Goal: Book appointment/travel/reservation

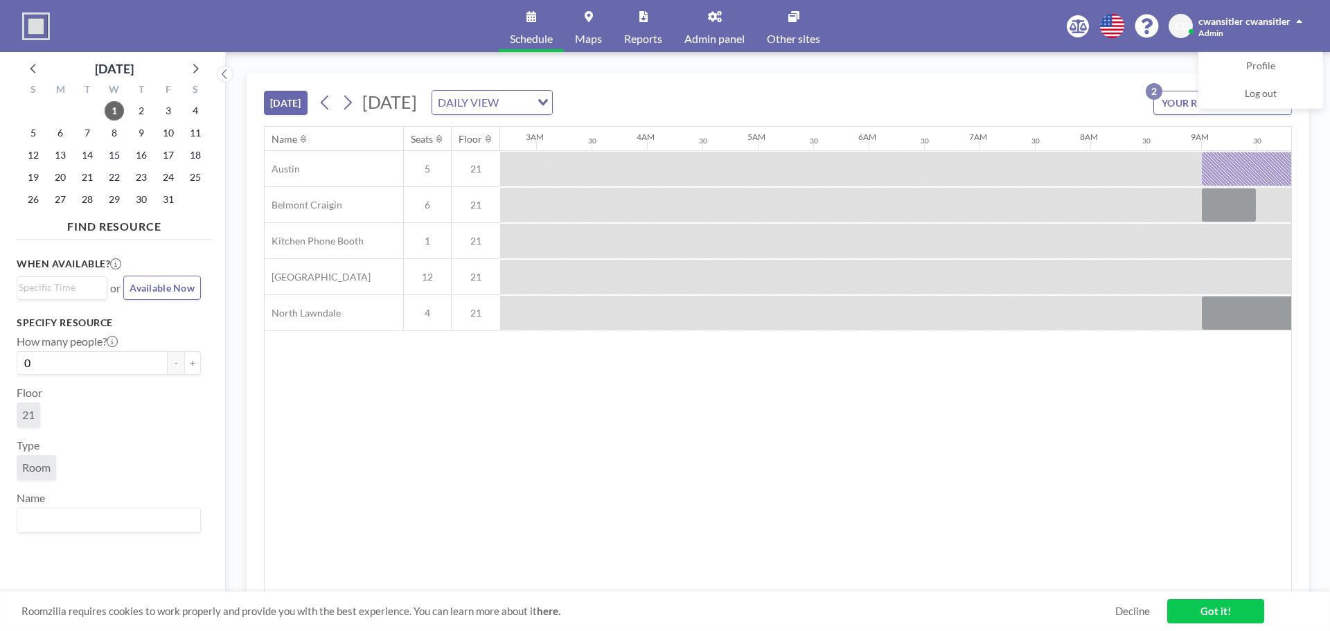
scroll to position [0, 1330]
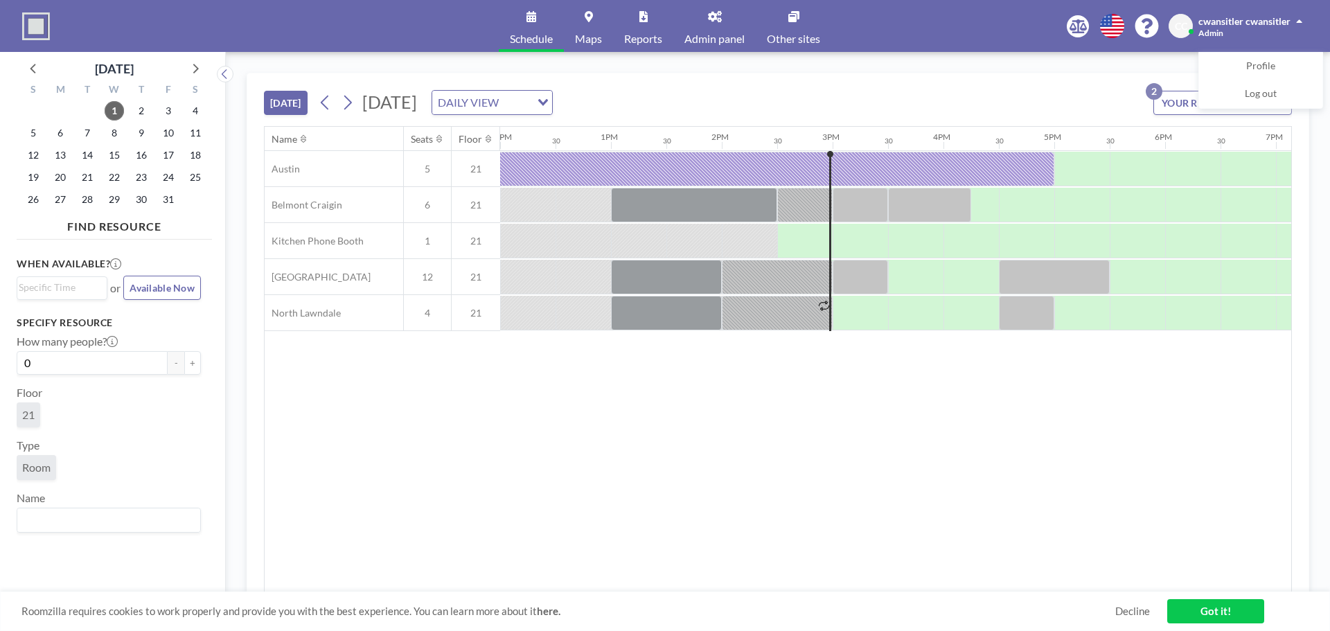
click at [44, 71] on div "[DATE]" at bounding box center [114, 65] width 195 height 26
click at [32, 64] on icon at bounding box center [34, 68] width 18 height 18
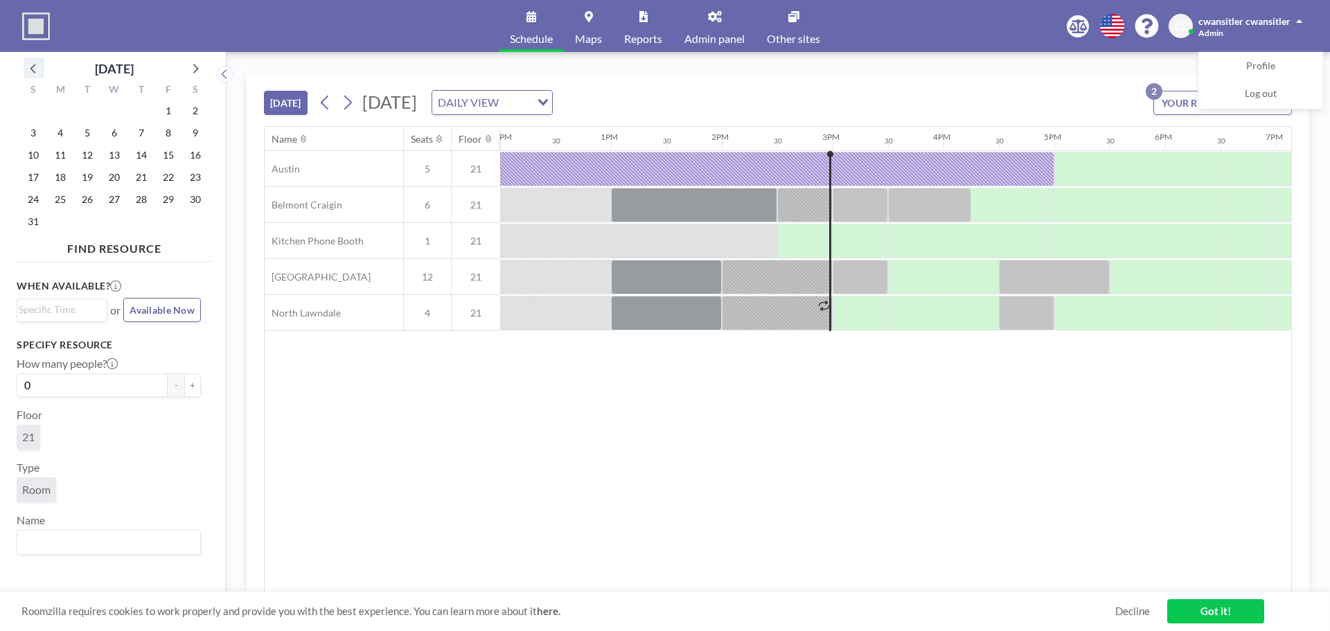
click at [32, 64] on icon at bounding box center [34, 68] width 18 height 18
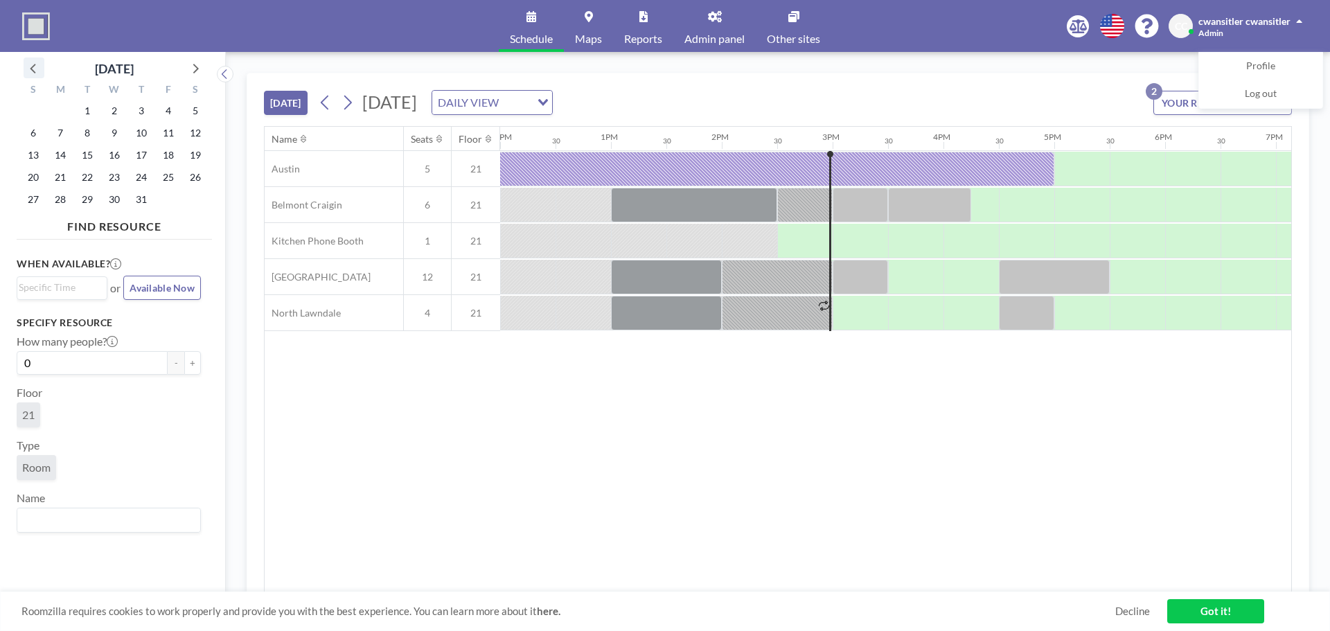
click at [32, 64] on icon at bounding box center [34, 68] width 18 height 18
drag, startPoint x: 64, startPoint y: 198, endPoint x: 64, endPoint y: 190, distance: 7.6
click at [66, 194] on span "26" at bounding box center [60, 199] width 19 height 19
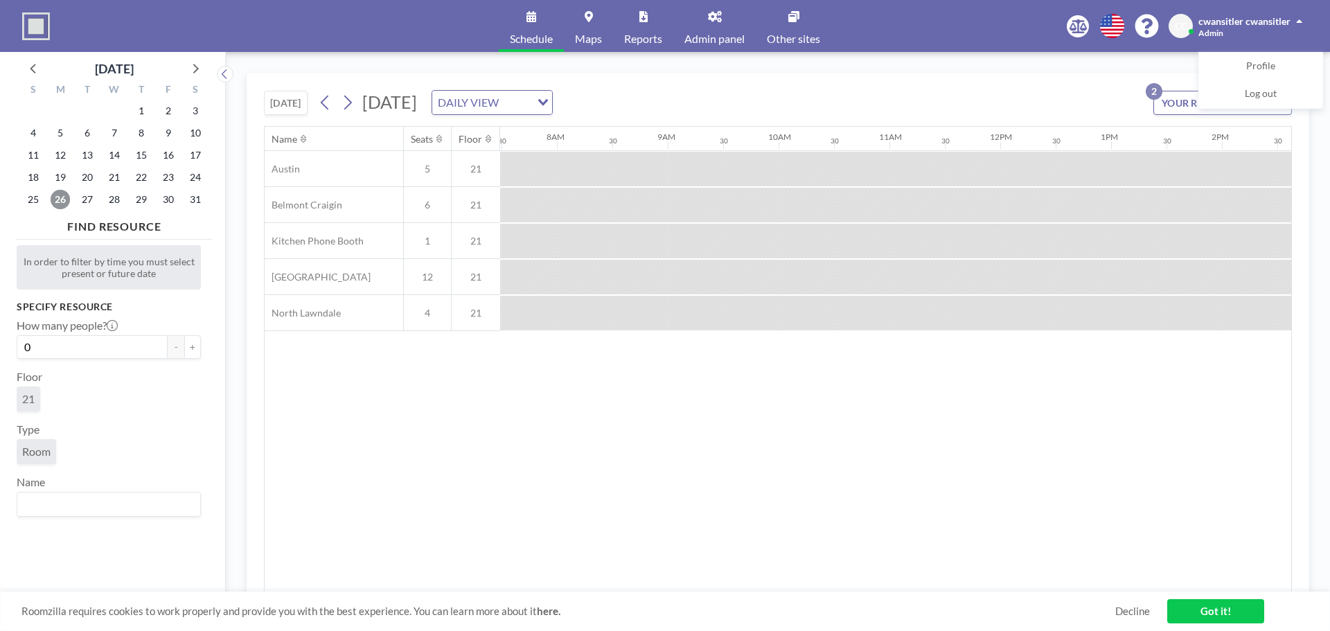
scroll to position [0, 831]
drag, startPoint x: 759, startPoint y: 593, endPoint x: 811, endPoint y: 595, distance: 52.0
click at [811, 595] on div "Roomzilla requires cookies to work properly and provide you with the best exper…" at bounding box center [665, 610] width 1330 height 39
click at [89, 193] on span "27" at bounding box center [87, 199] width 19 height 19
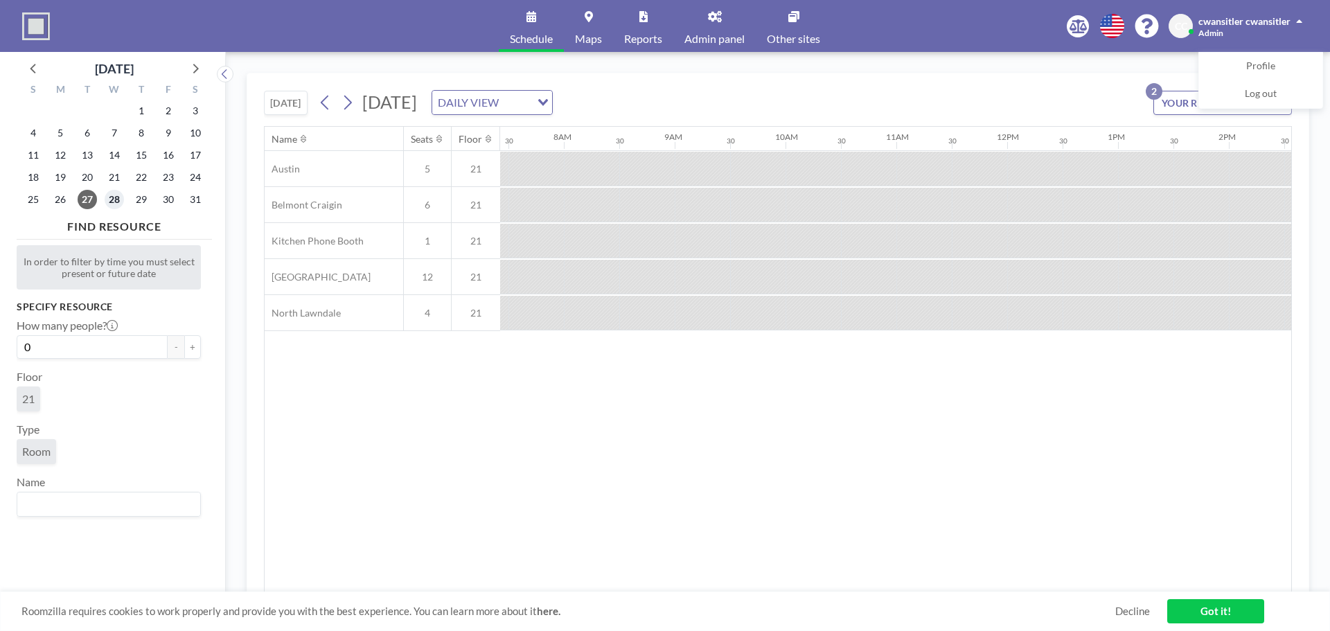
scroll to position [0, 831]
click at [121, 204] on span "28" at bounding box center [114, 199] width 19 height 19
click at [143, 206] on span "29" at bounding box center [141, 199] width 19 height 19
click at [168, 204] on span "30" at bounding box center [168, 199] width 19 height 19
click at [202, 72] on icon at bounding box center [195, 68] width 18 height 18
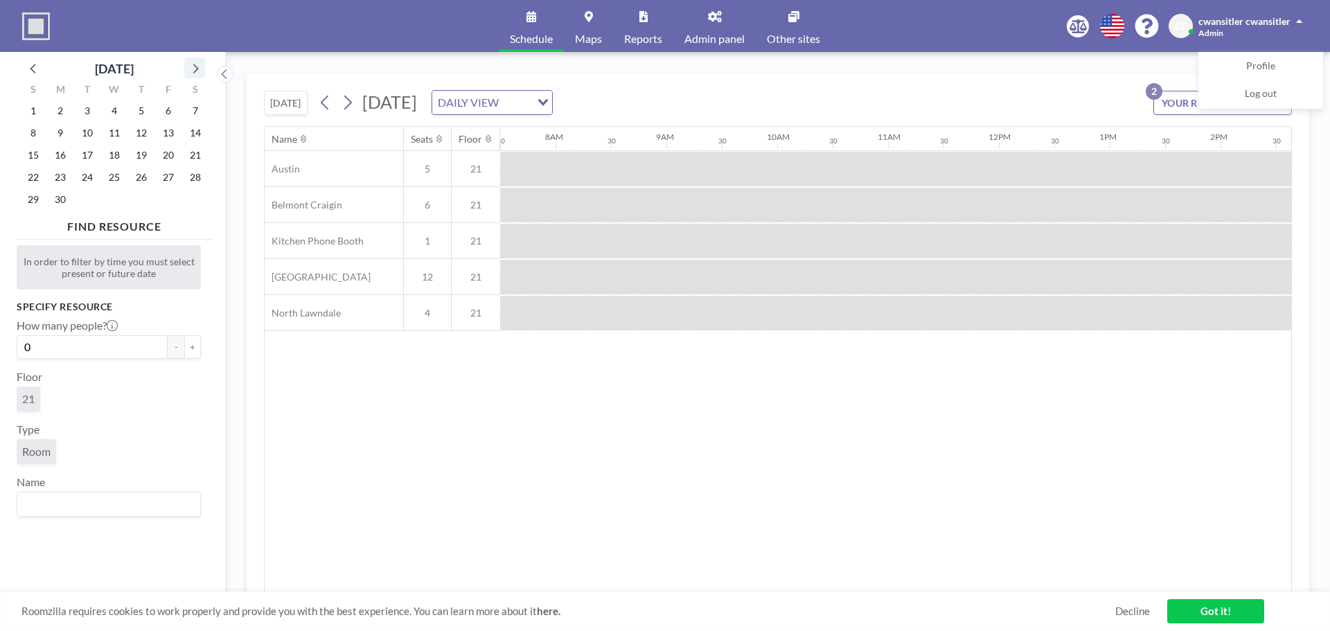
click at [201, 66] on icon at bounding box center [195, 68] width 18 height 18
click at [89, 106] on span "1" at bounding box center [87, 110] width 19 height 19
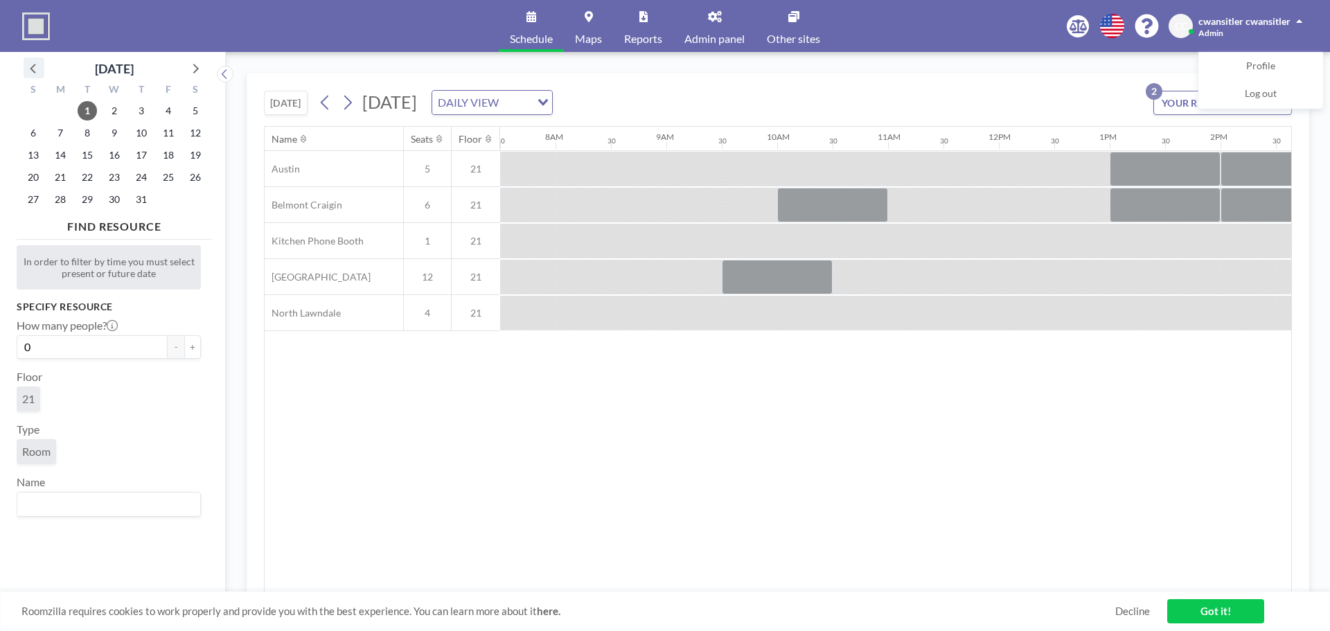
click at [36, 67] on icon at bounding box center [34, 68] width 18 height 18
click at [38, 65] on icon at bounding box center [34, 68] width 18 height 18
click at [63, 196] on span "26" at bounding box center [60, 199] width 19 height 19
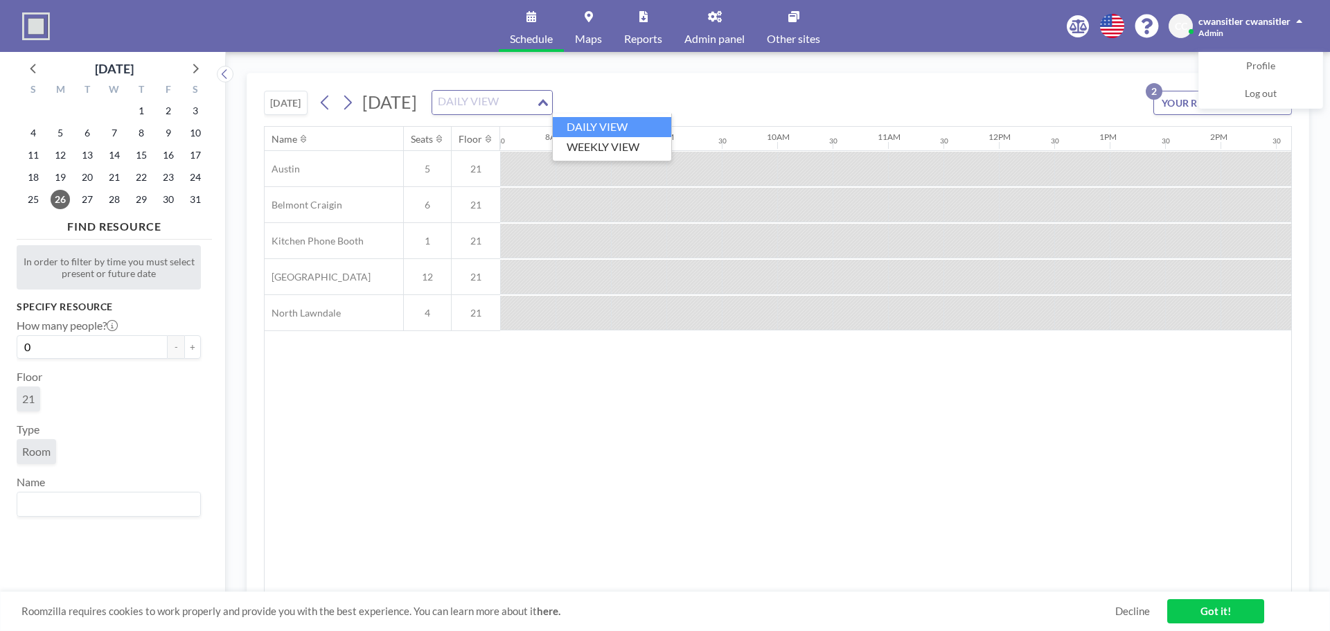
click at [552, 108] on div "DAILY VIEW Loading..." at bounding box center [492, 103] width 120 height 24
click at [638, 145] on li "WEEKLY VIEW" at bounding box center [612, 147] width 118 height 20
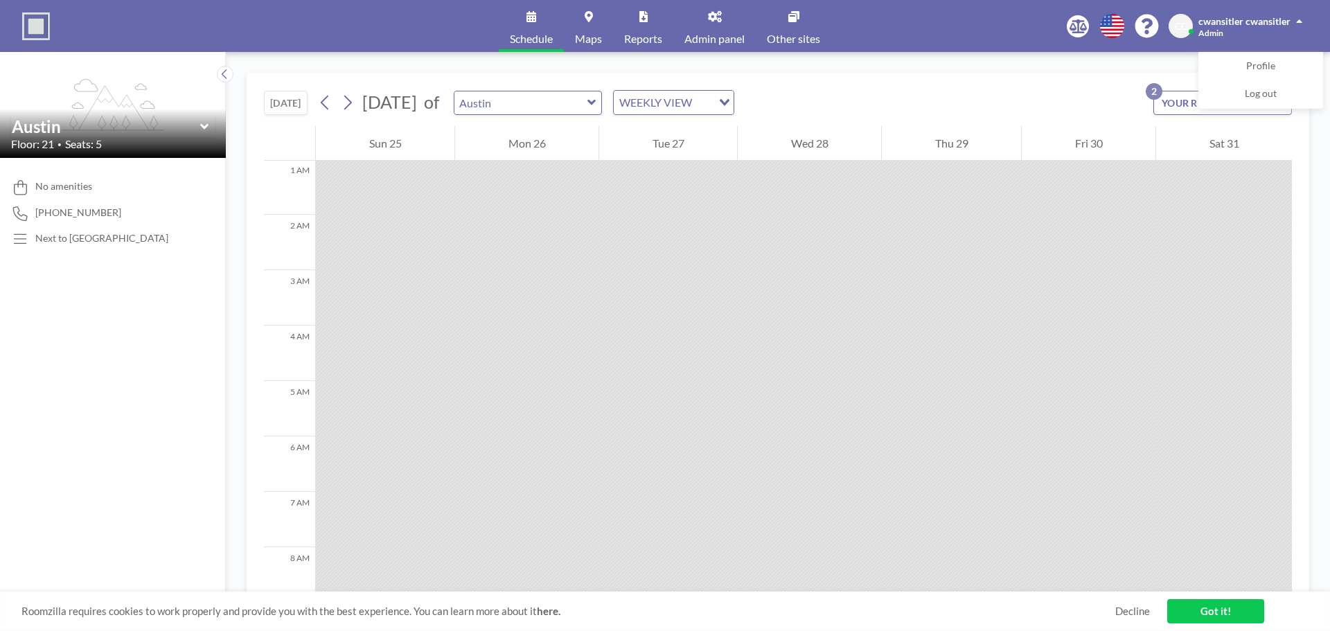
scroll to position [0, 0]
click at [350, 103] on icon at bounding box center [347, 102] width 13 height 21
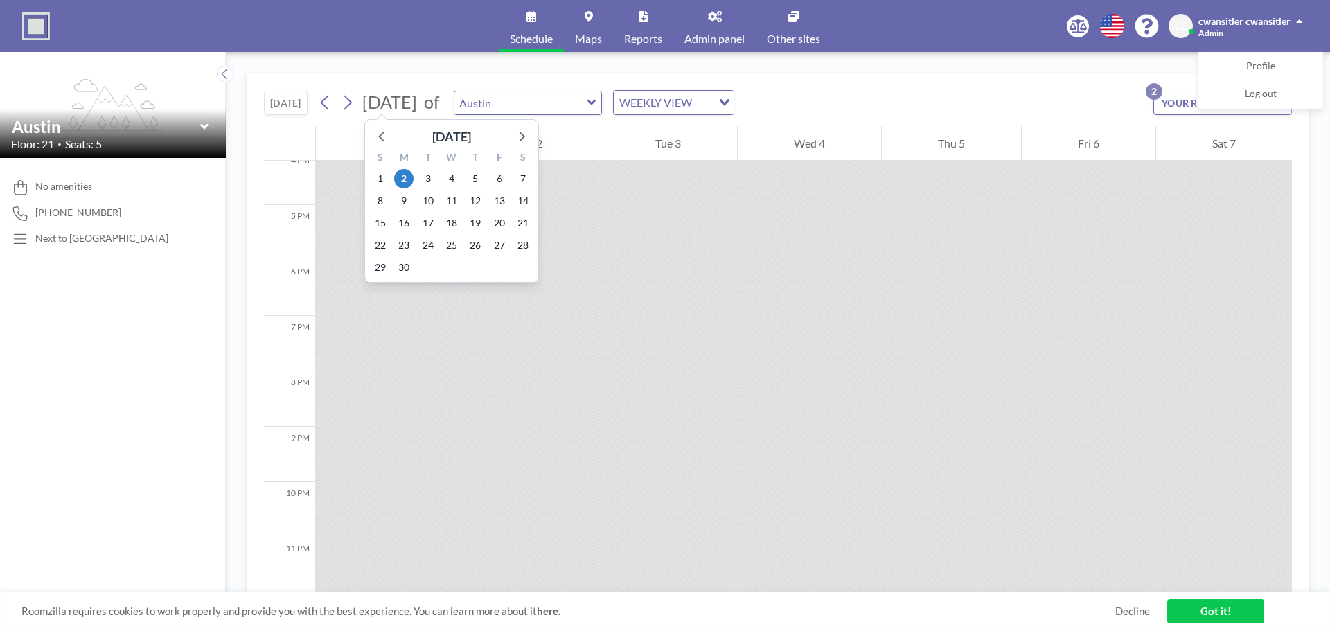
click at [373, 107] on span "[DATE]" at bounding box center [389, 101] width 55 height 21
click at [354, 103] on icon at bounding box center [347, 102] width 13 height 21
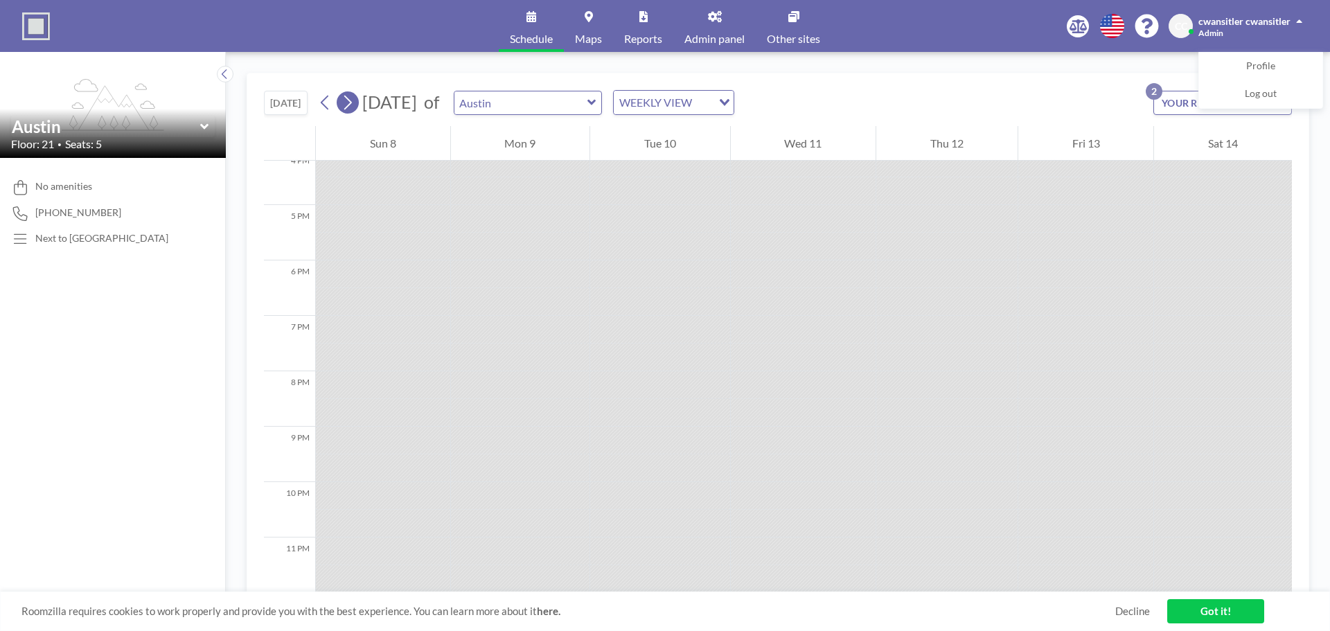
click at [348, 101] on icon at bounding box center [347, 102] width 13 height 21
click at [322, 105] on icon at bounding box center [325, 102] width 13 height 21
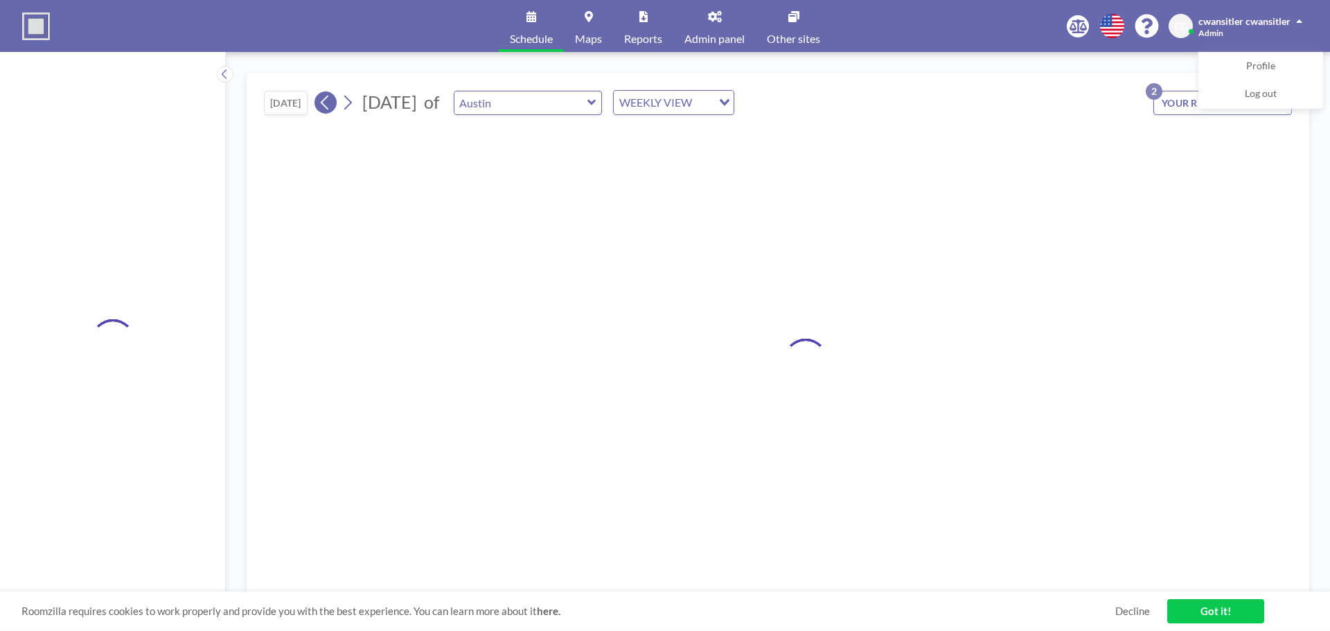
click at [322, 105] on icon at bounding box center [325, 102] width 13 height 21
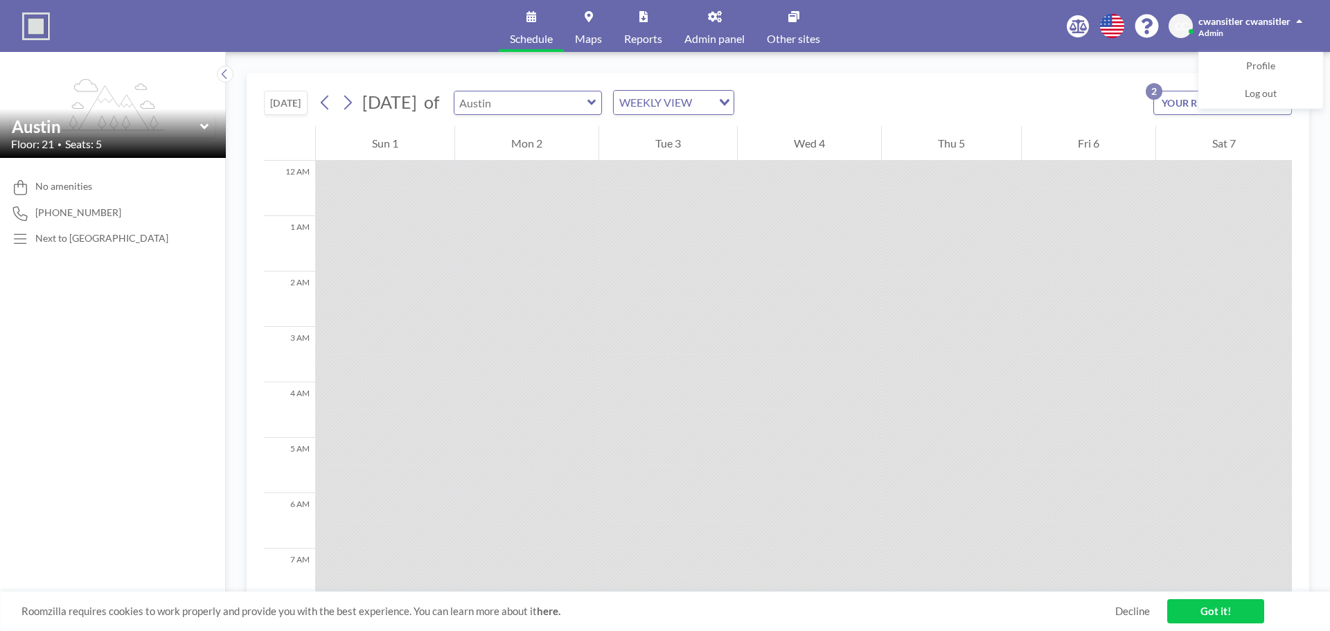
click at [564, 101] on input "text" at bounding box center [520, 102] width 133 height 23
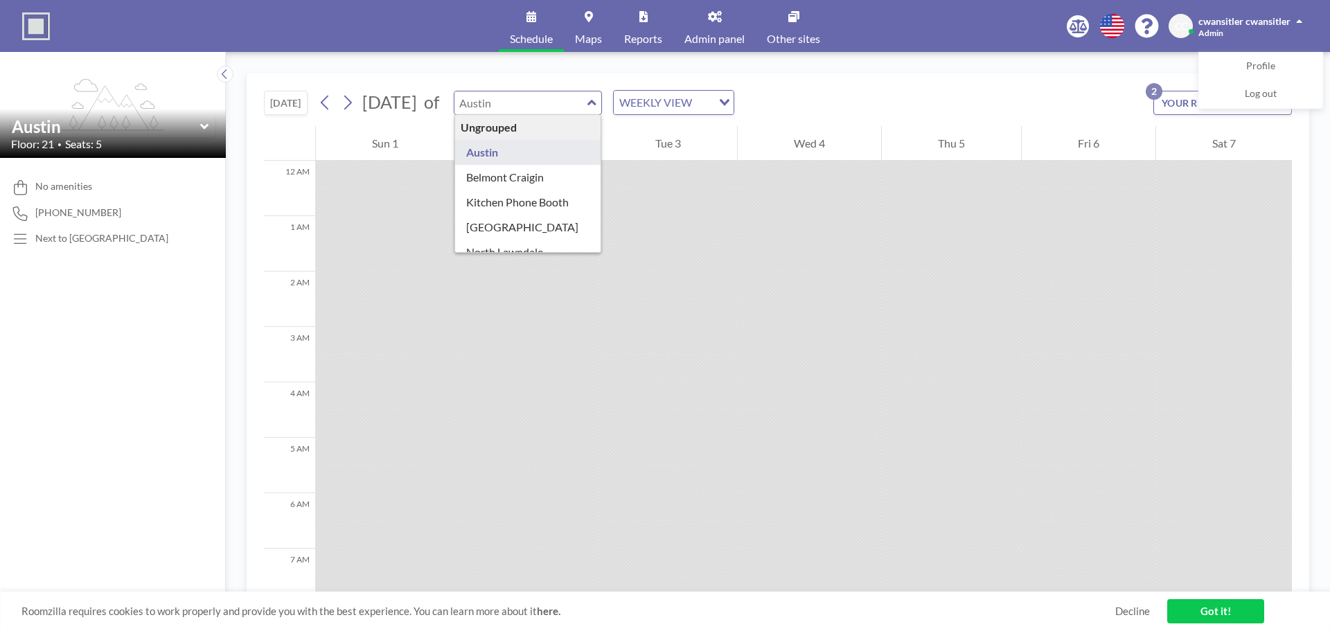
type input "Austin"
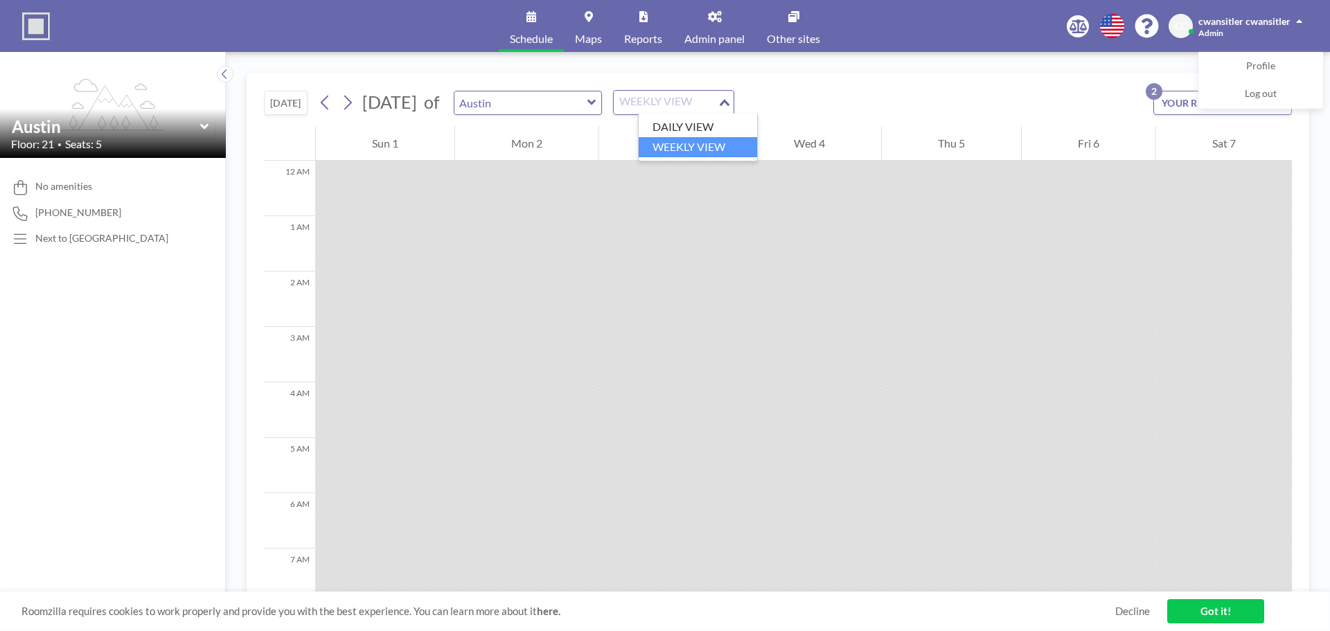
click at [697, 108] on div "WEEKLY VIEW" at bounding box center [666, 101] width 104 height 21
click at [709, 127] on li "DAILY VIEW" at bounding box center [698, 127] width 118 height 20
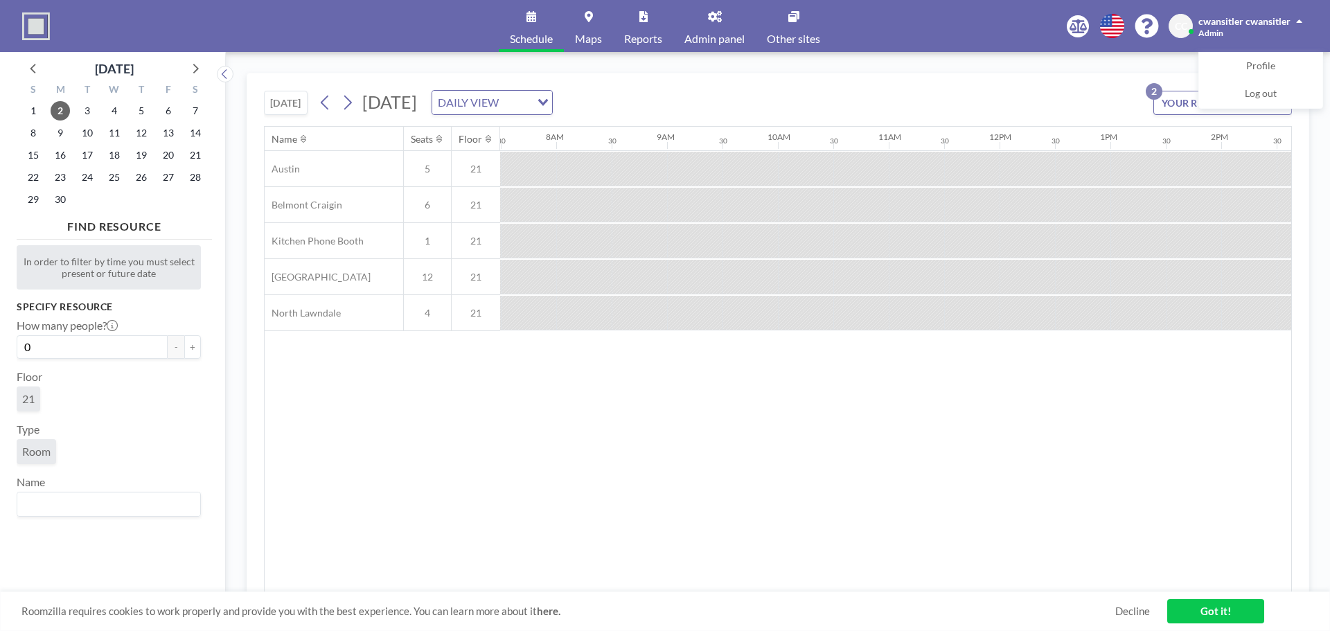
scroll to position [0, 831]
click at [531, 105] on div "DAILY VIEW" at bounding box center [481, 101] width 98 height 21
click at [604, 142] on li "WEEKLY VIEW" at bounding box center [604, 147] width 118 height 20
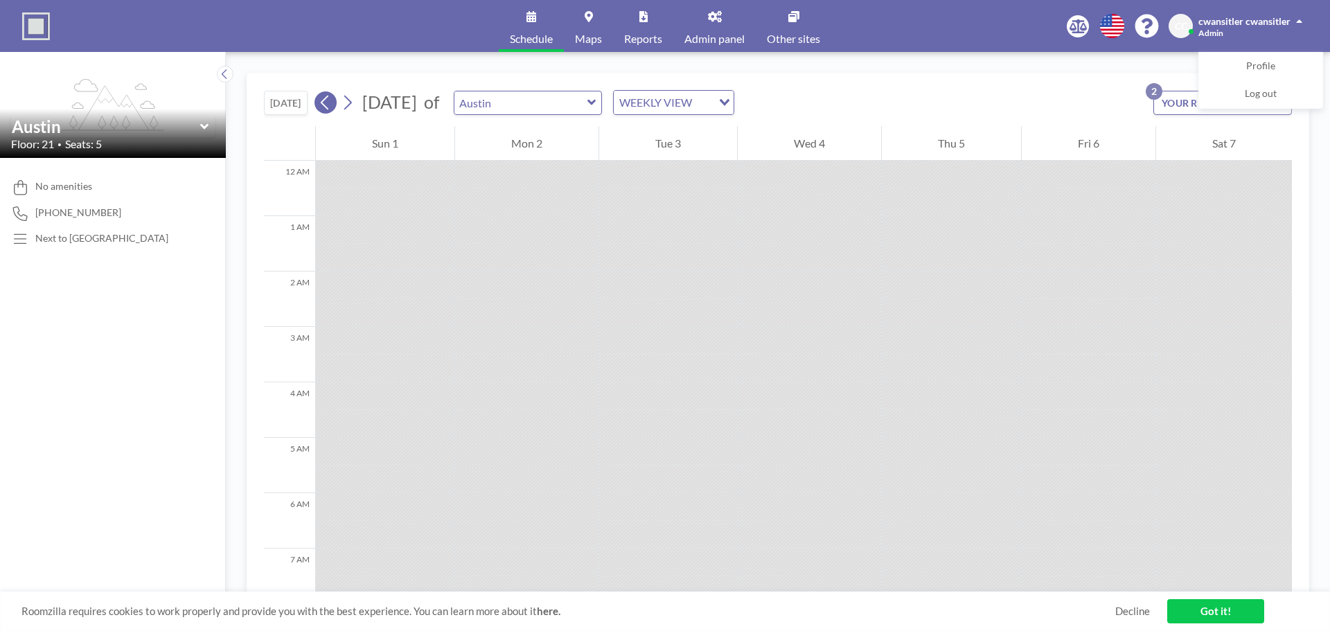
click at [323, 104] on icon at bounding box center [325, 102] width 13 height 21
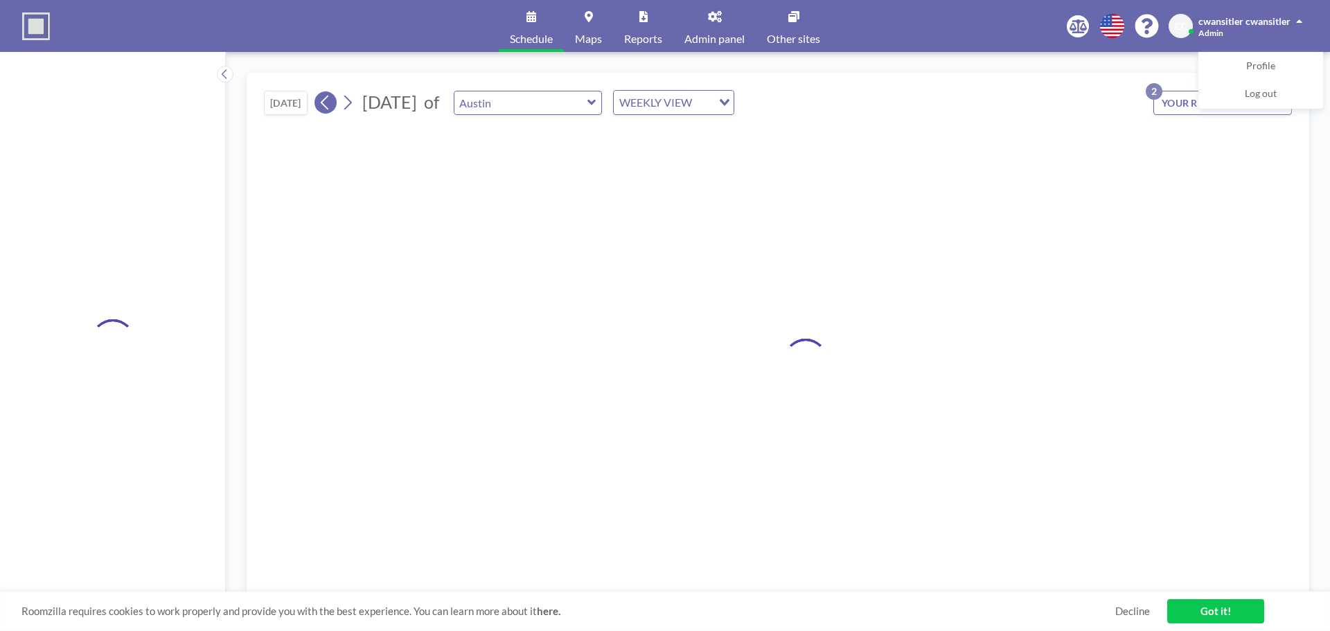
click at [321, 103] on icon at bounding box center [325, 102] width 13 height 21
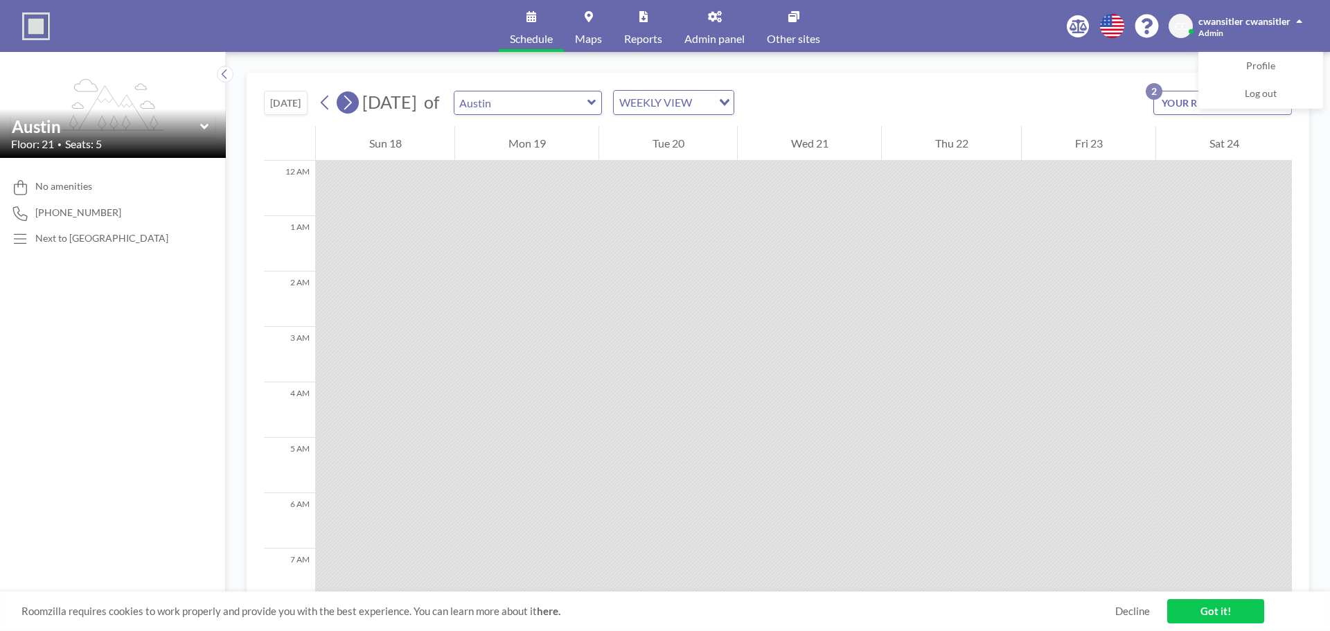
click at [343, 96] on icon at bounding box center [347, 102] width 13 height 21
click at [581, 103] on input "text" at bounding box center [520, 102] width 133 height 23
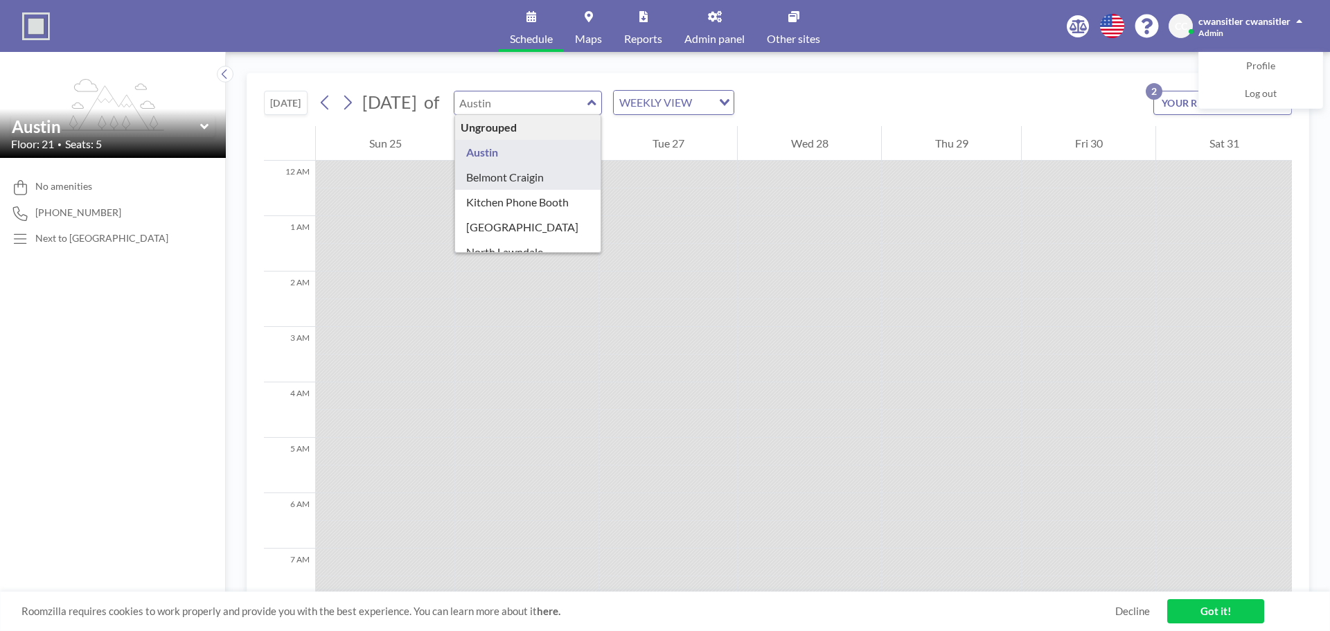
type input "Belmont Craigin"
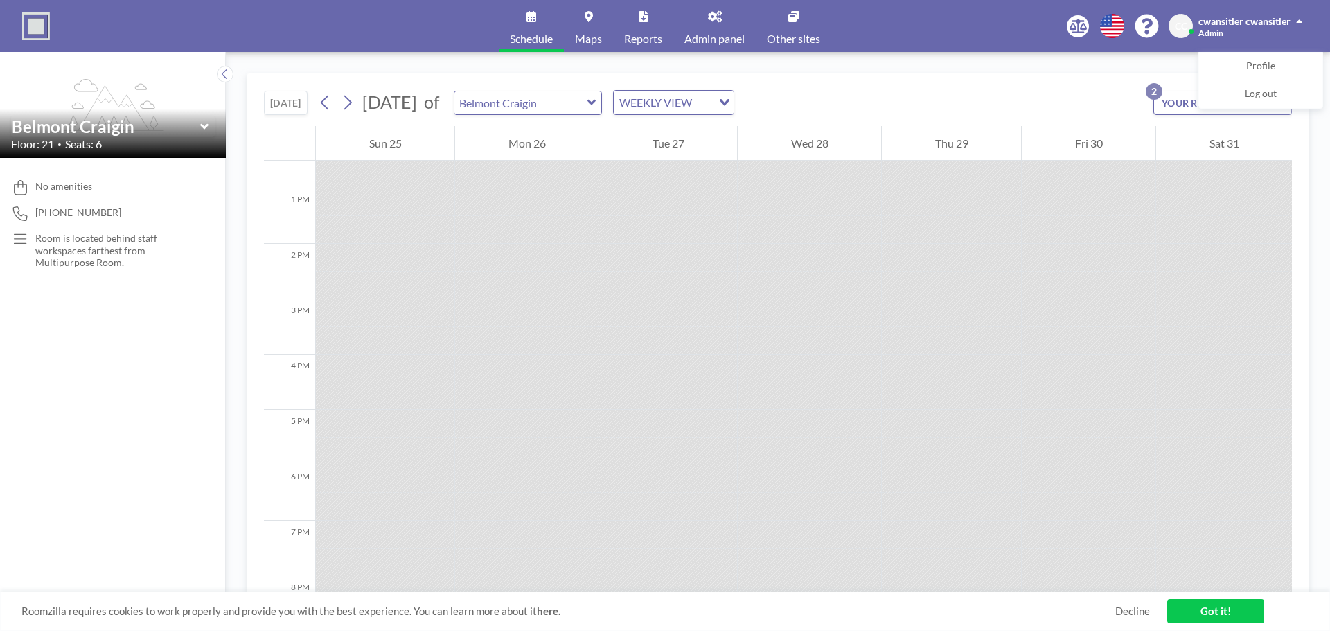
scroll to position [904, 0]
click at [546, 105] on input "text" at bounding box center [520, 102] width 133 height 23
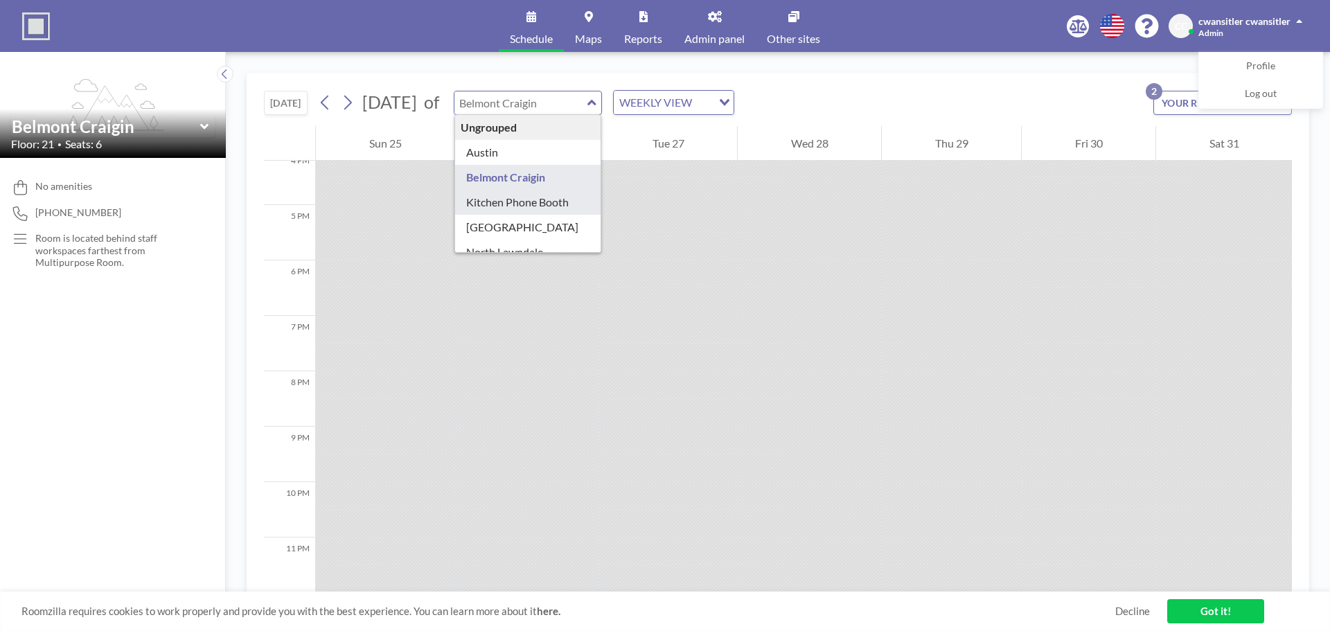
type input "Kitchen Phone Booth"
drag, startPoint x: 587, startPoint y: 103, endPoint x: 586, endPoint y: 110, distance: 7.6
click at [587, 105] on input "text" at bounding box center [520, 102] width 133 height 23
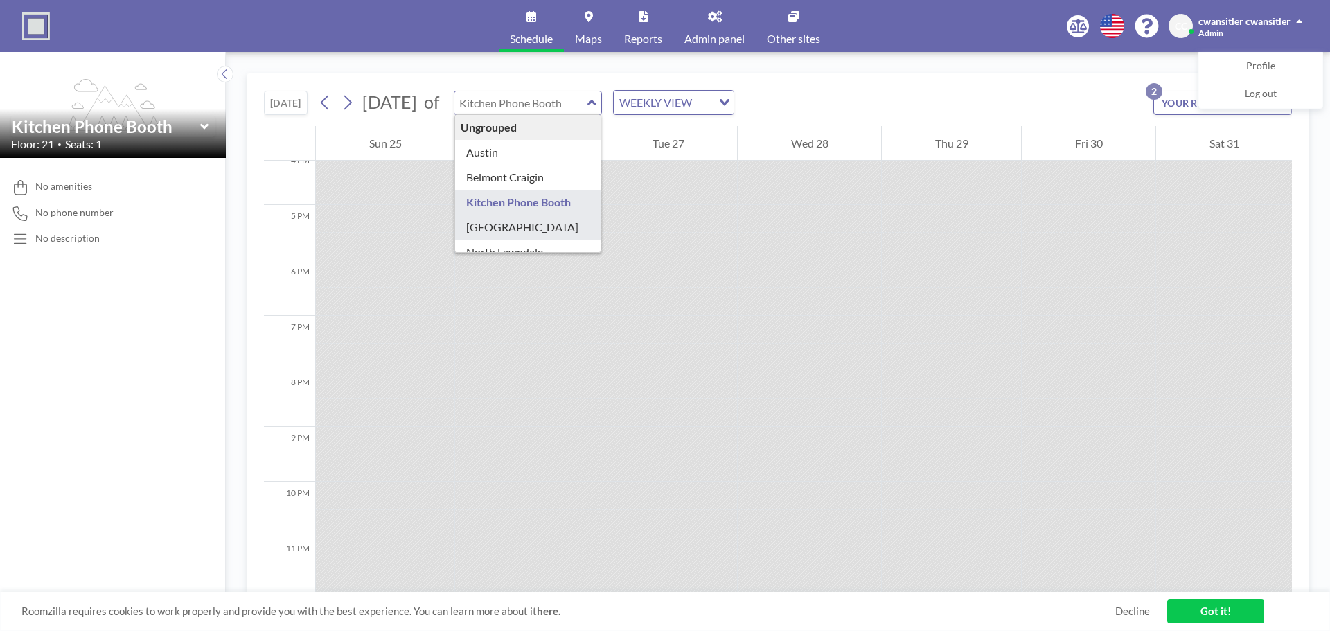
type input "[GEOGRAPHIC_DATA]"
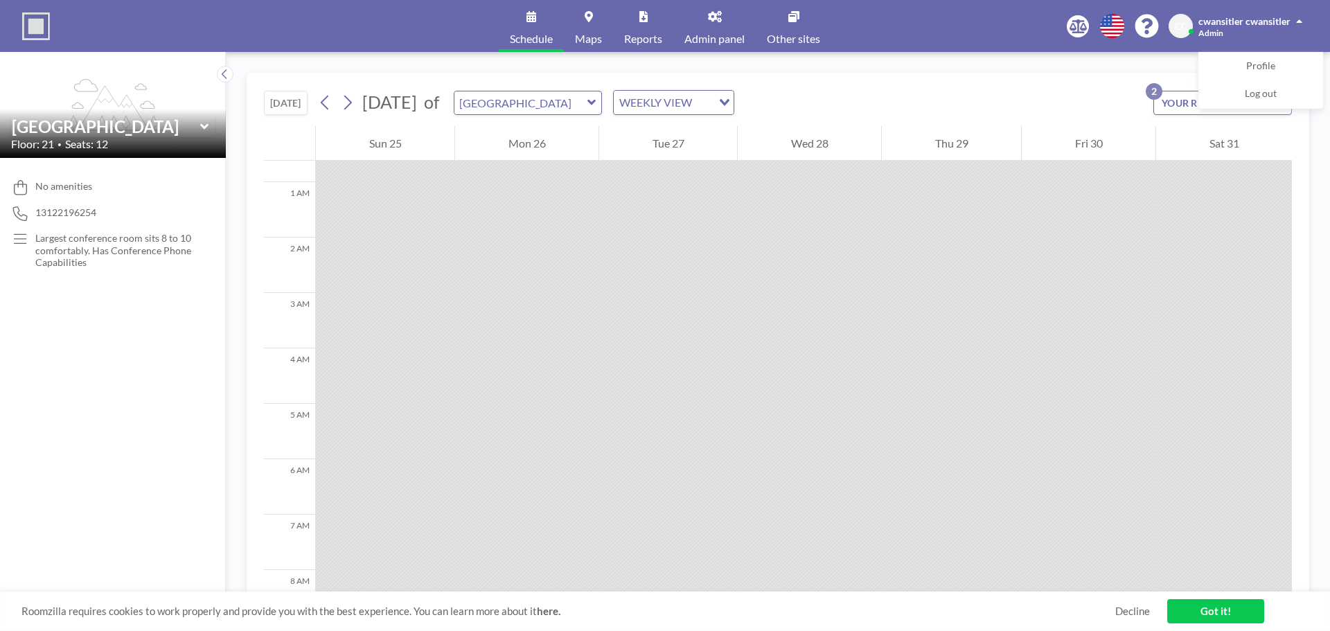
scroll to position [0, 0]
click at [347, 106] on icon at bounding box center [347, 102] width 13 height 21
click at [348, 107] on icon at bounding box center [347, 102] width 13 height 21
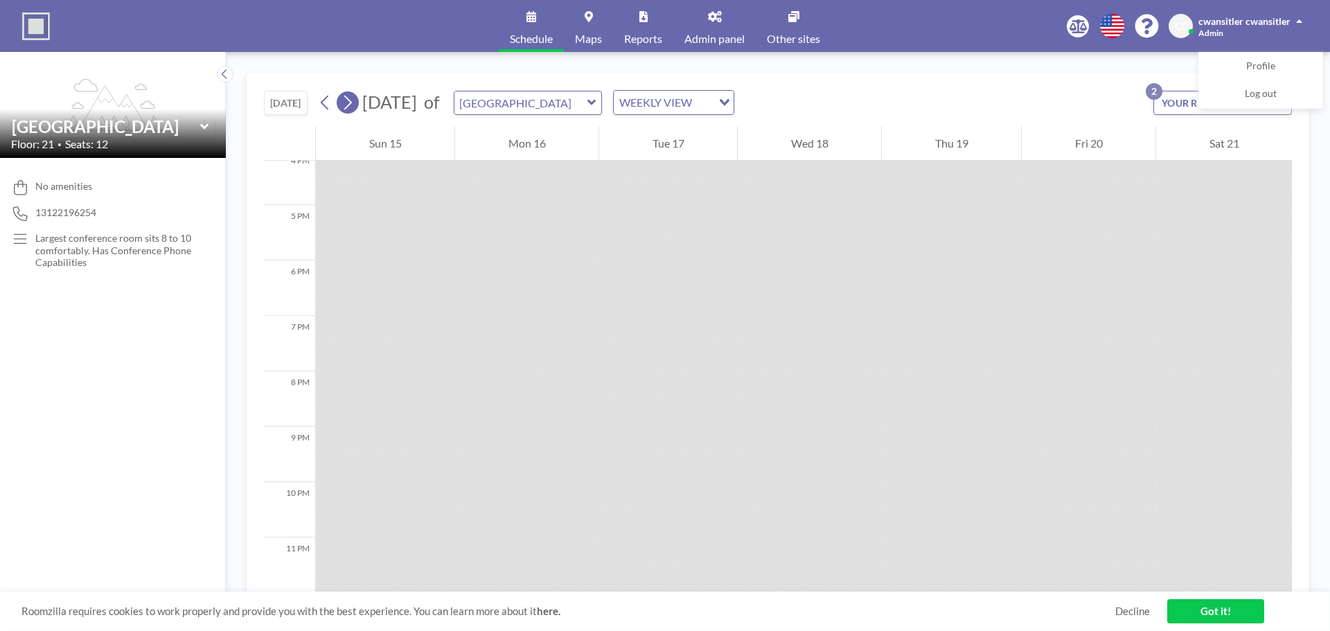
click at [350, 92] on icon at bounding box center [347, 102] width 13 height 21
click at [360, 107] on div "[DATE] of Little Village WEEKLY VIEW Loading..." at bounding box center [524, 102] width 420 height 25
click at [353, 107] on icon at bounding box center [347, 102] width 13 height 21
click at [350, 107] on icon at bounding box center [348, 103] width 8 height 15
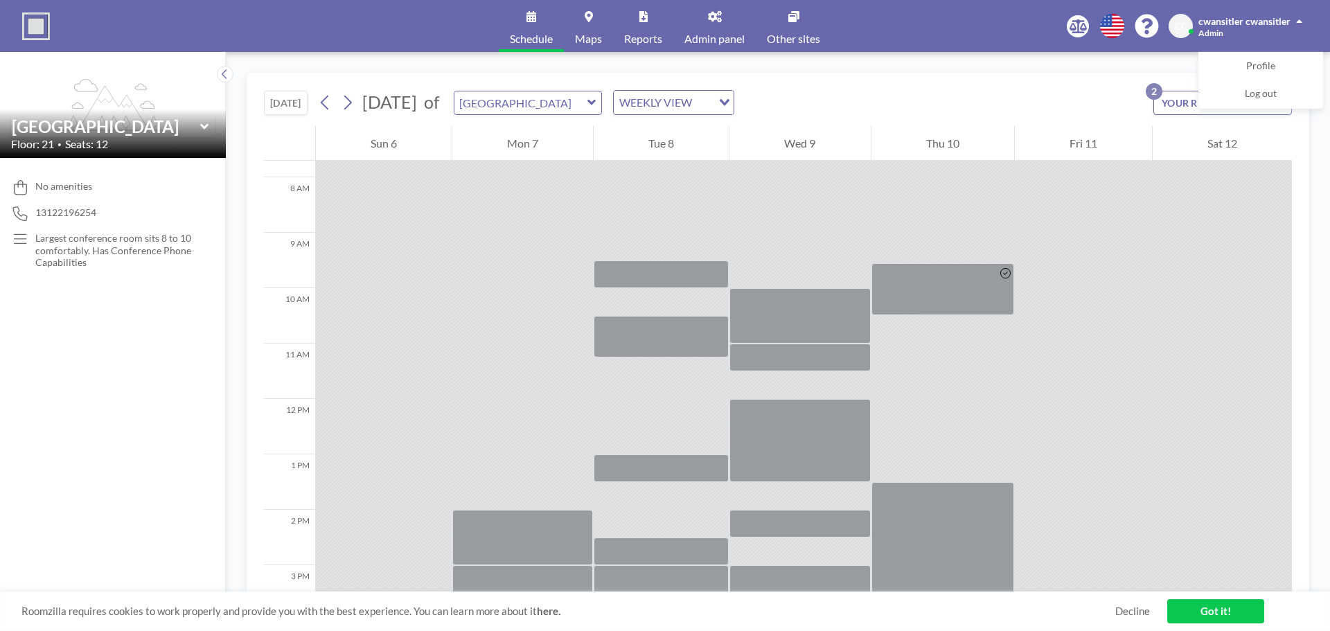
scroll to position [554, 0]
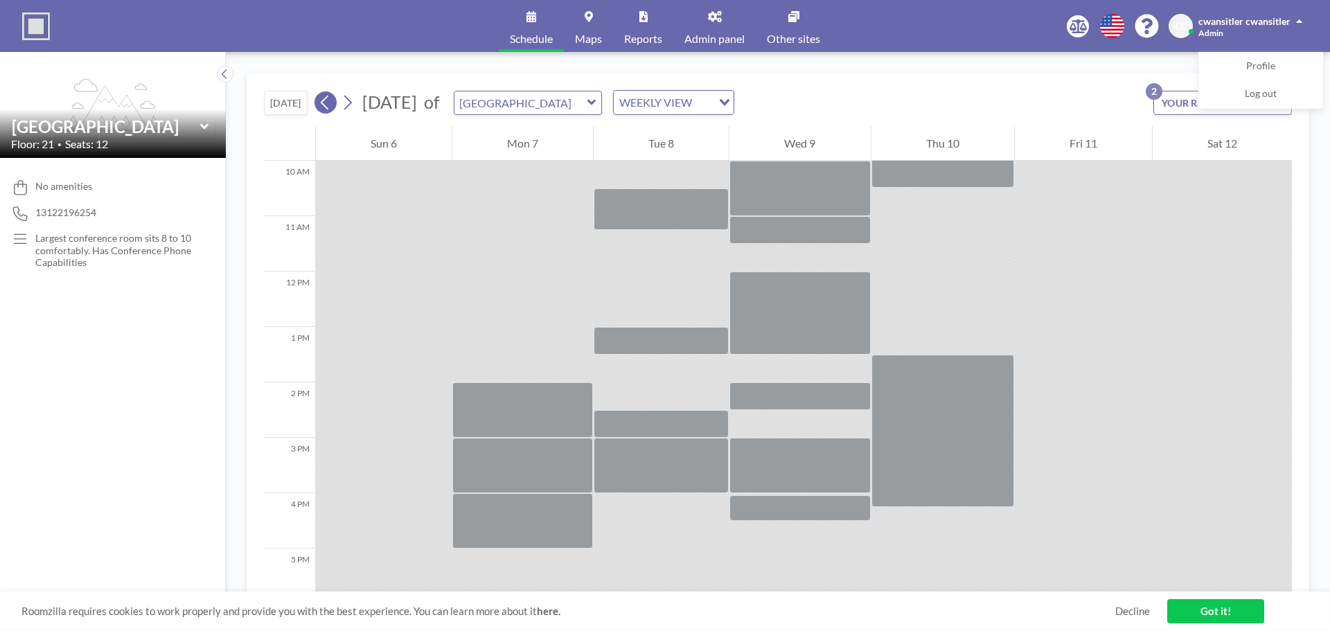
click at [322, 107] on icon at bounding box center [325, 102] width 13 height 21
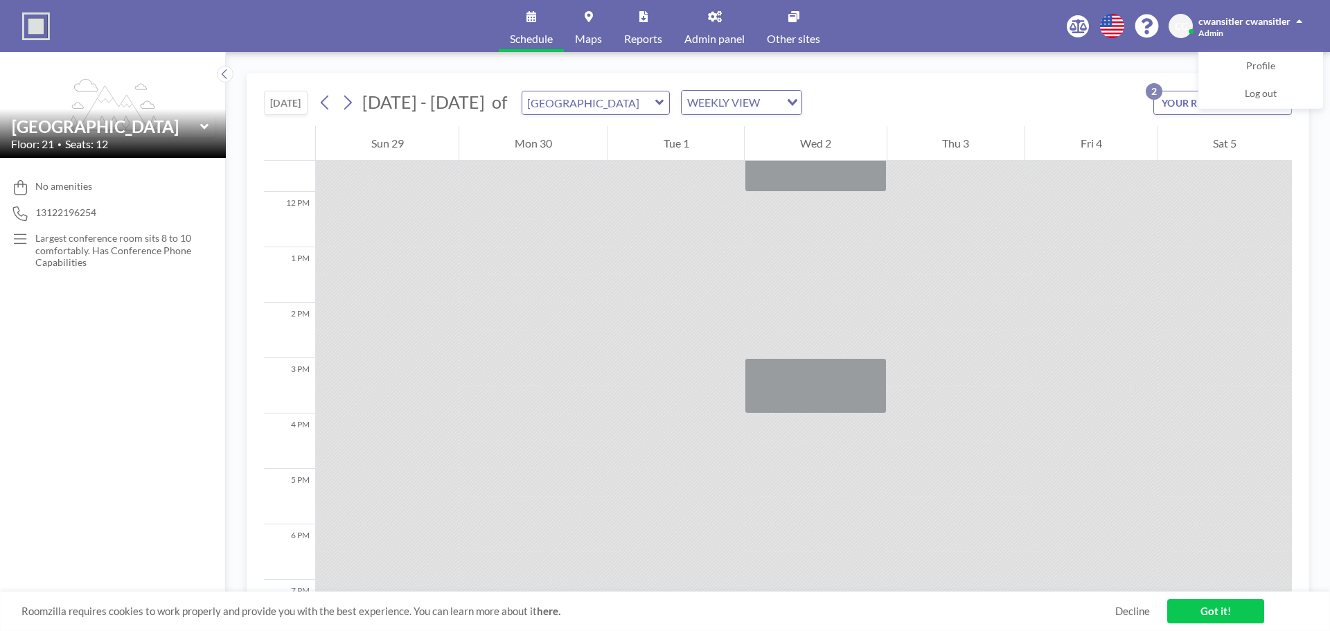
scroll to position [485, 0]
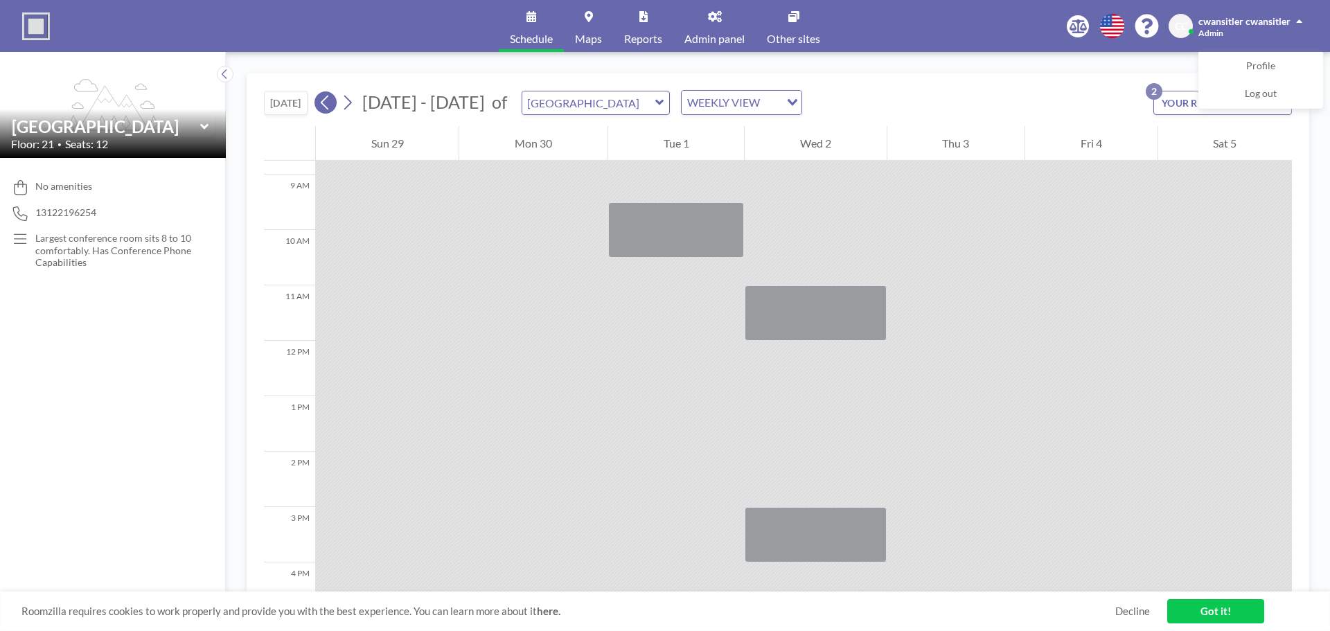
click at [331, 103] on icon at bounding box center [325, 102] width 13 height 21
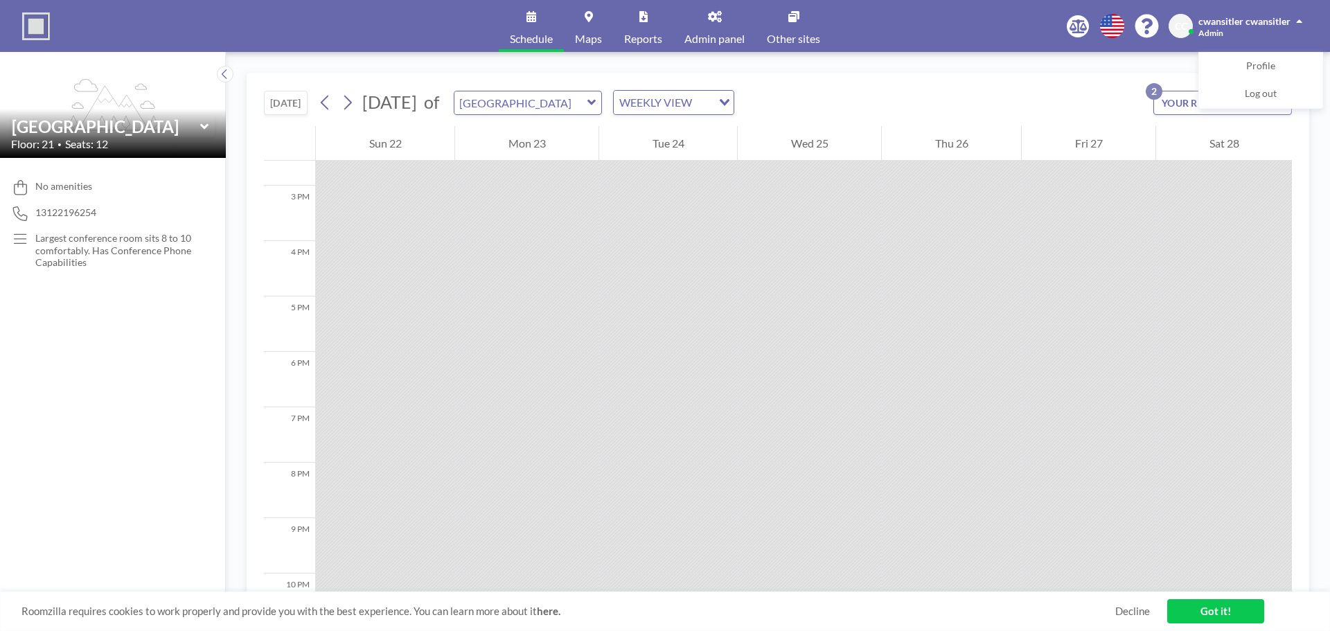
scroll to position [904, 0]
click at [348, 94] on icon at bounding box center [347, 102] width 13 height 21
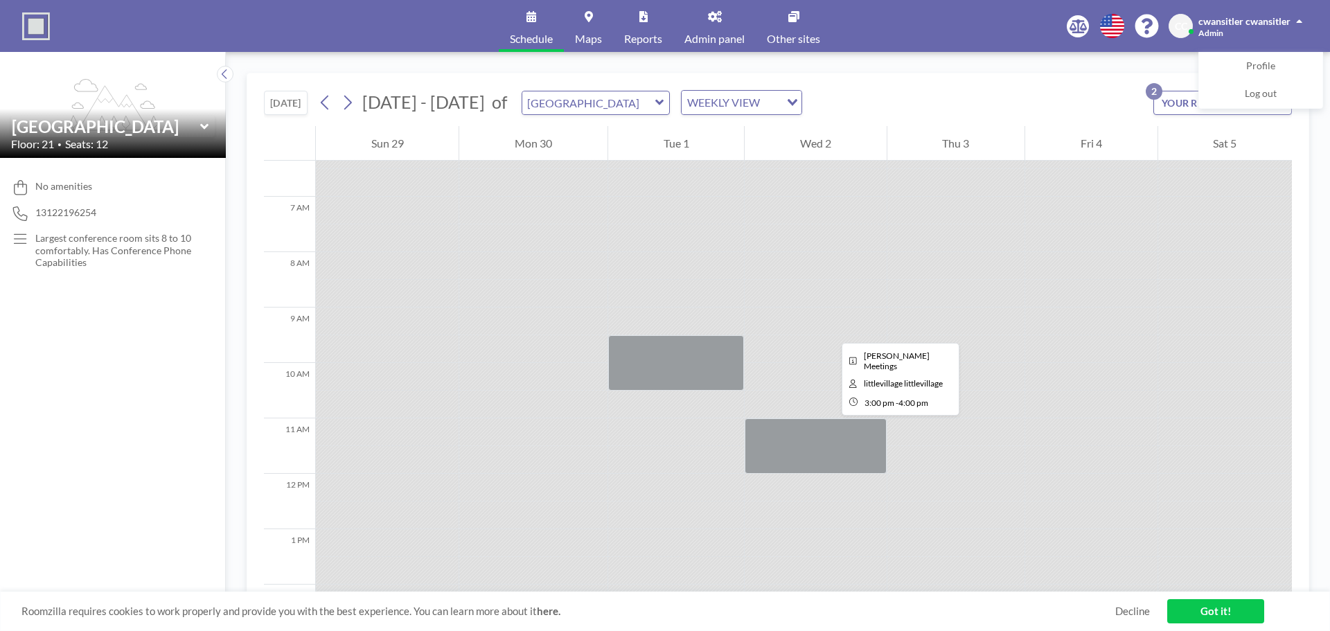
scroll to position [350, 0]
click at [350, 103] on icon at bounding box center [347, 102] width 13 height 21
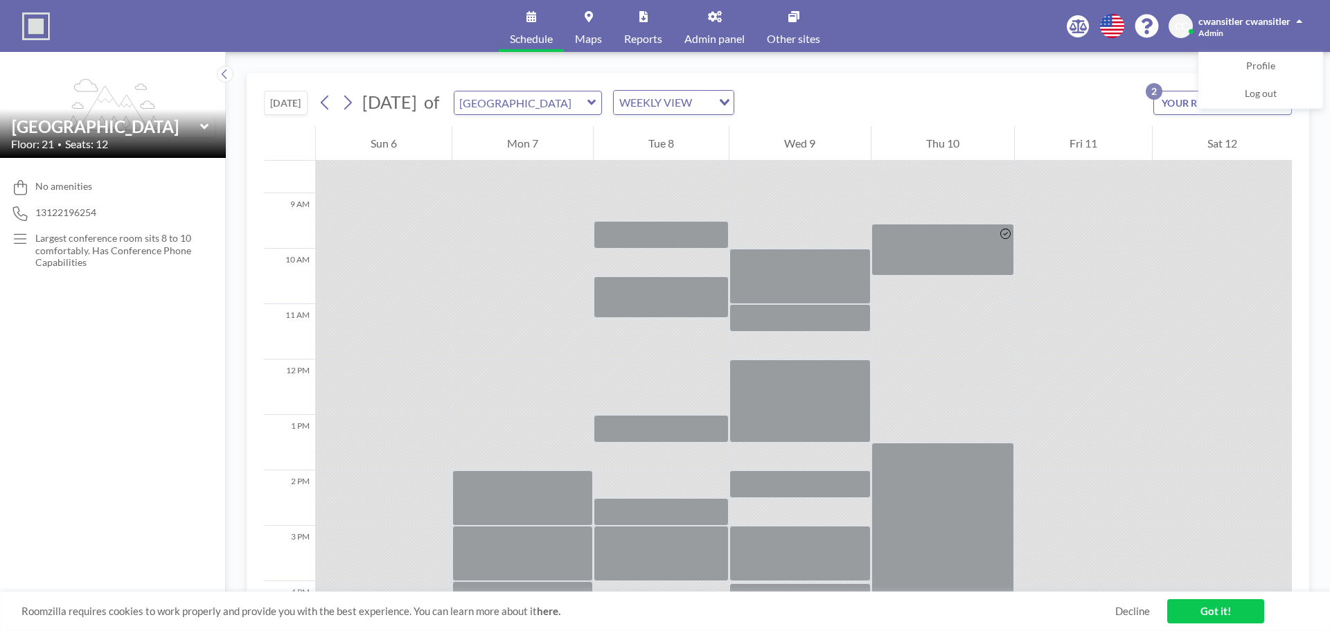
scroll to position [277, 0]
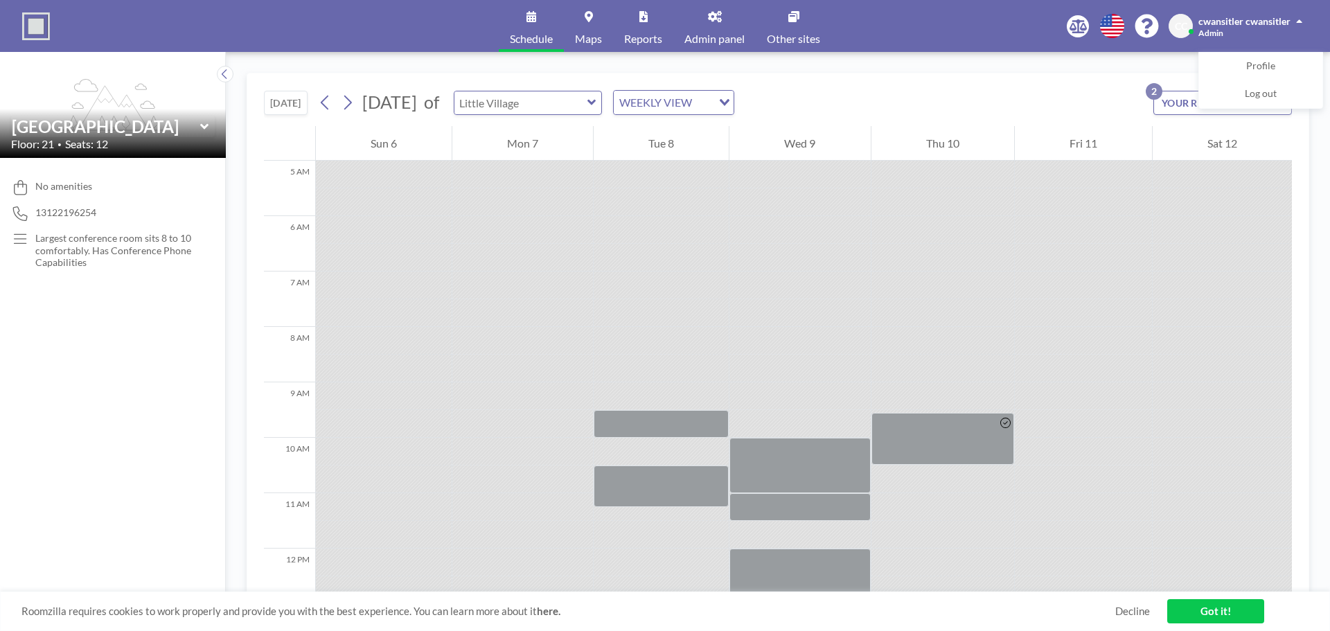
click at [587, 102] on input "text" at bounding box center [520, 102] width 133 height 23
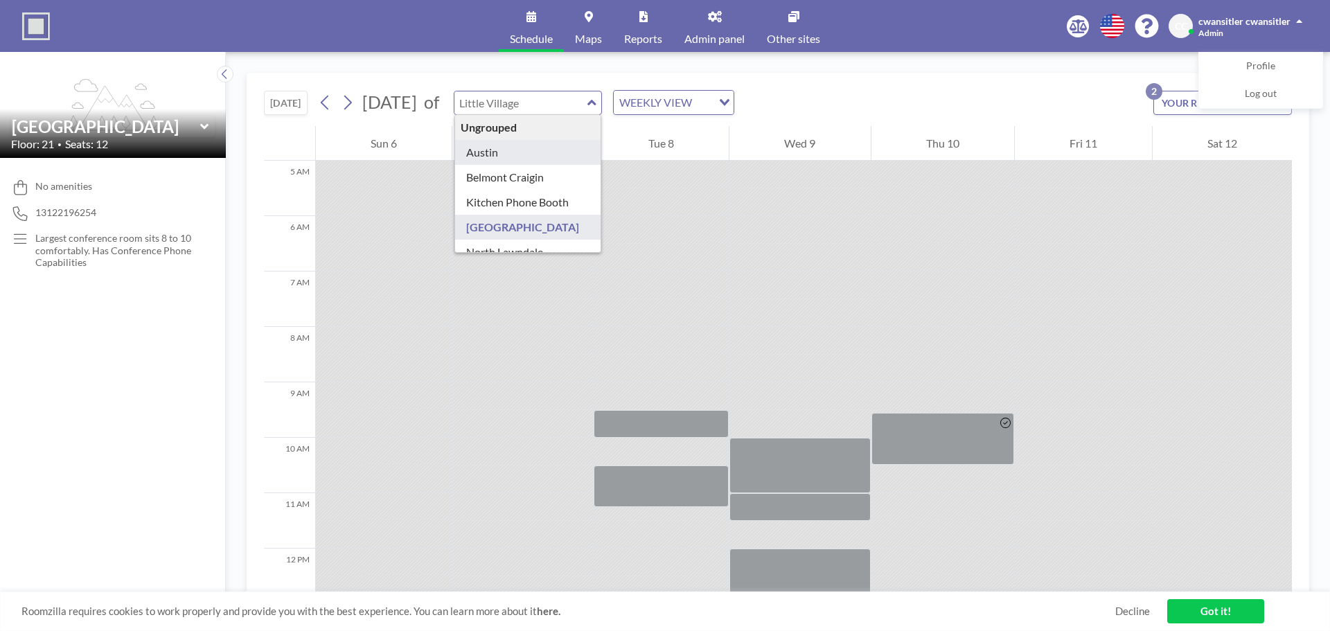
type input "Austin"
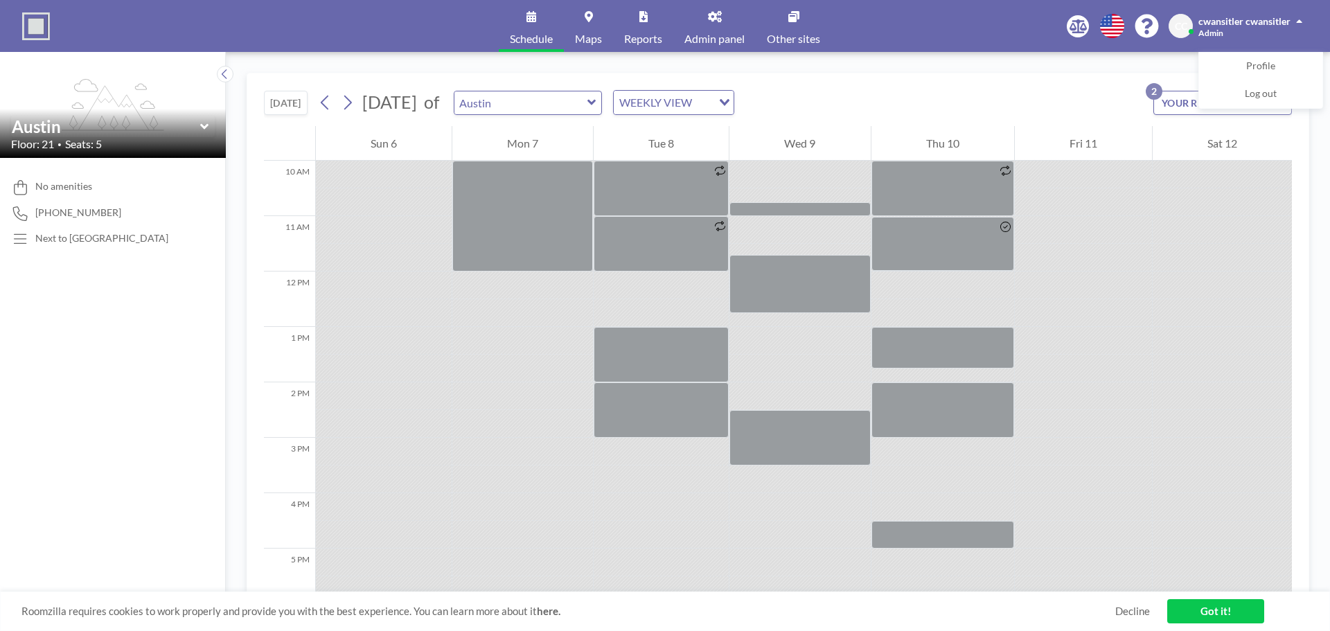
scroll to position [485, 0]
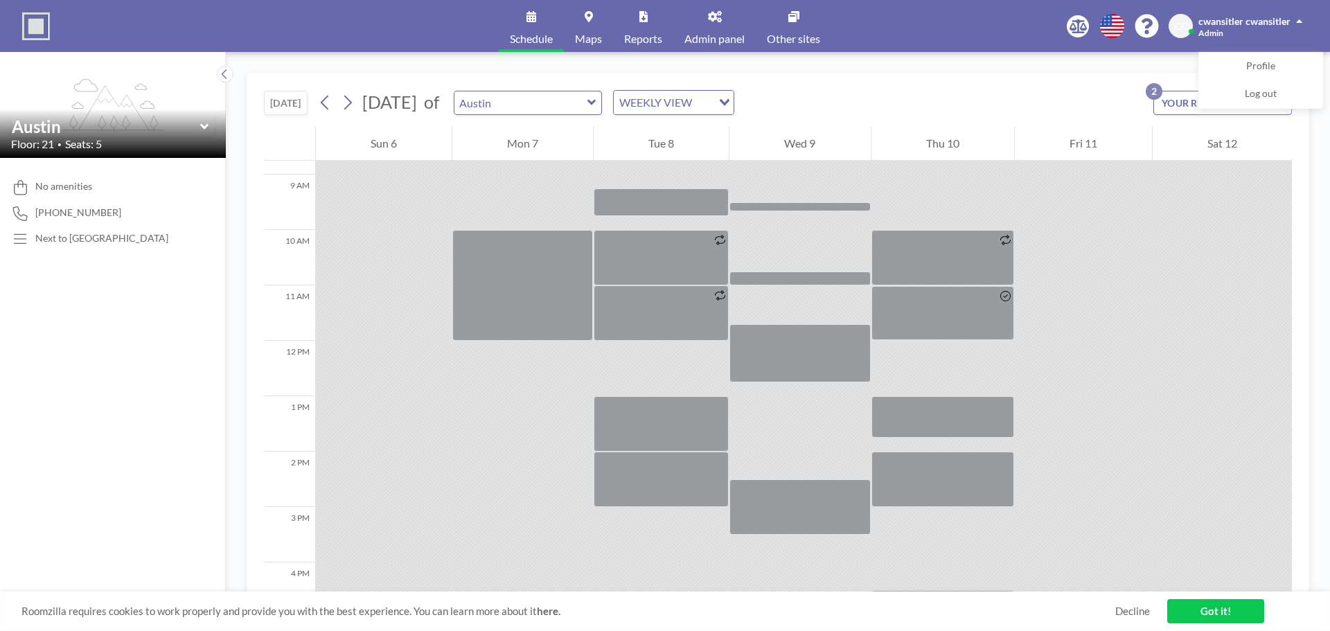
click at [596, 101] on icon at bounding box center [591, 103] width 9 height 14
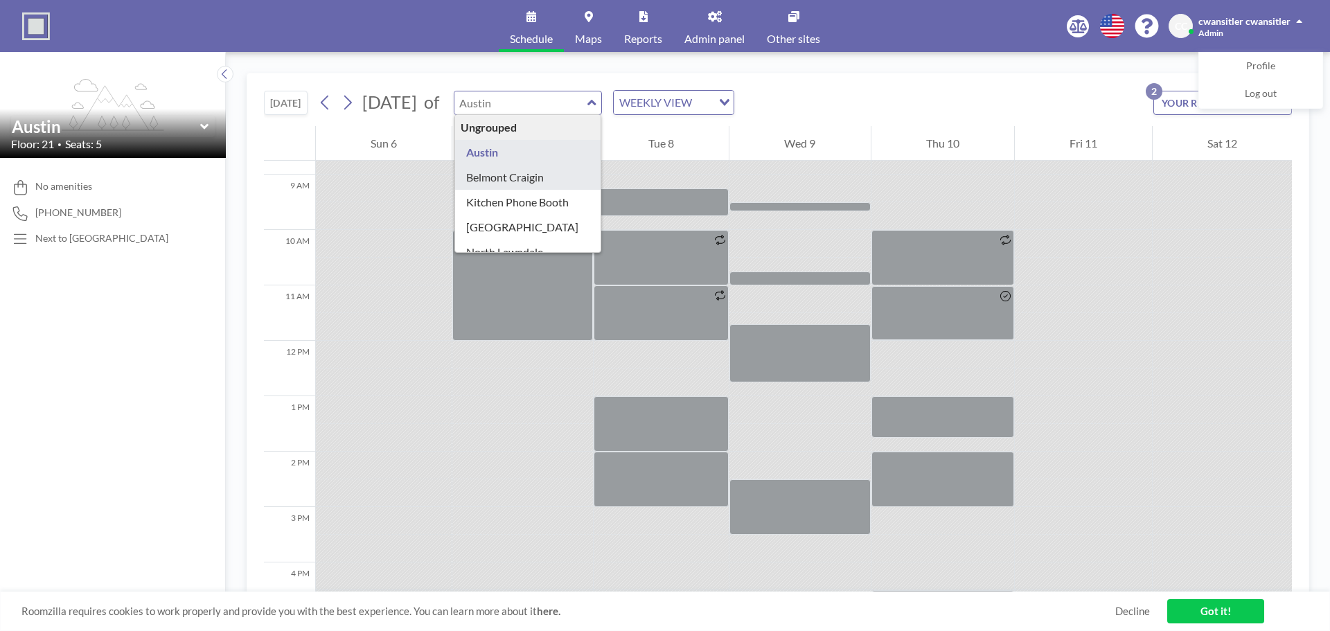
type input "Belmont Craigin"
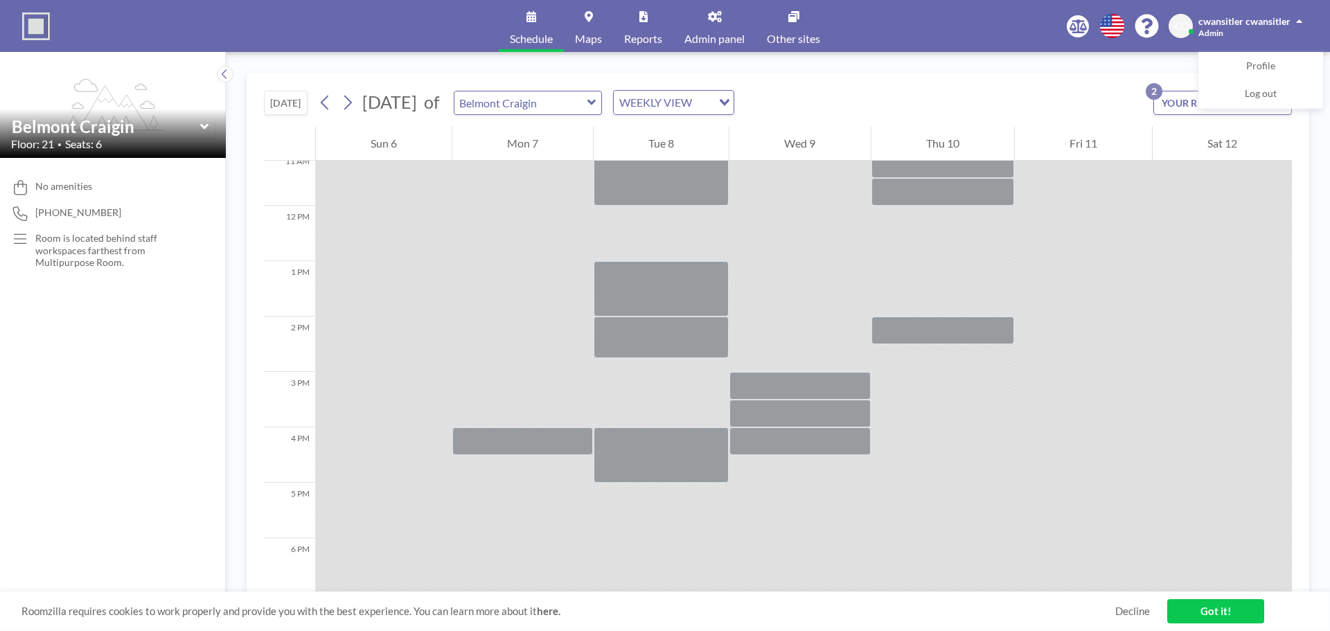
scroll to position [623, 0]
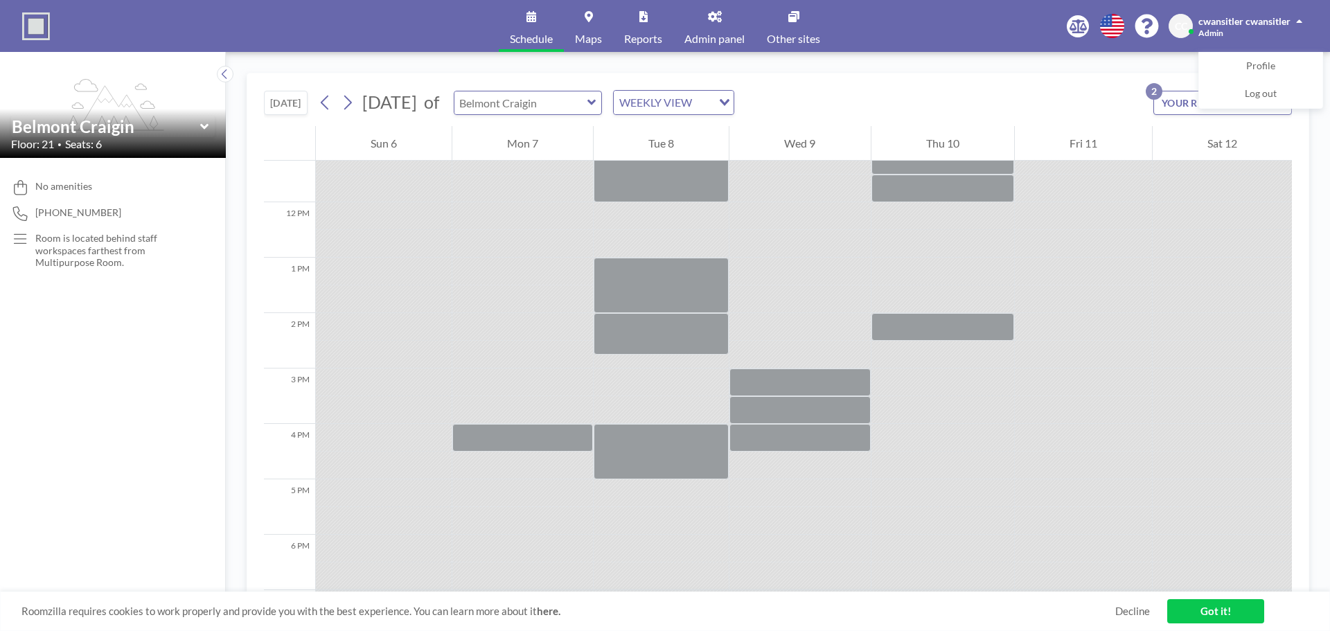
click at [587, 105] on input "text" at bounding box center [520, 102] width 133 height 23
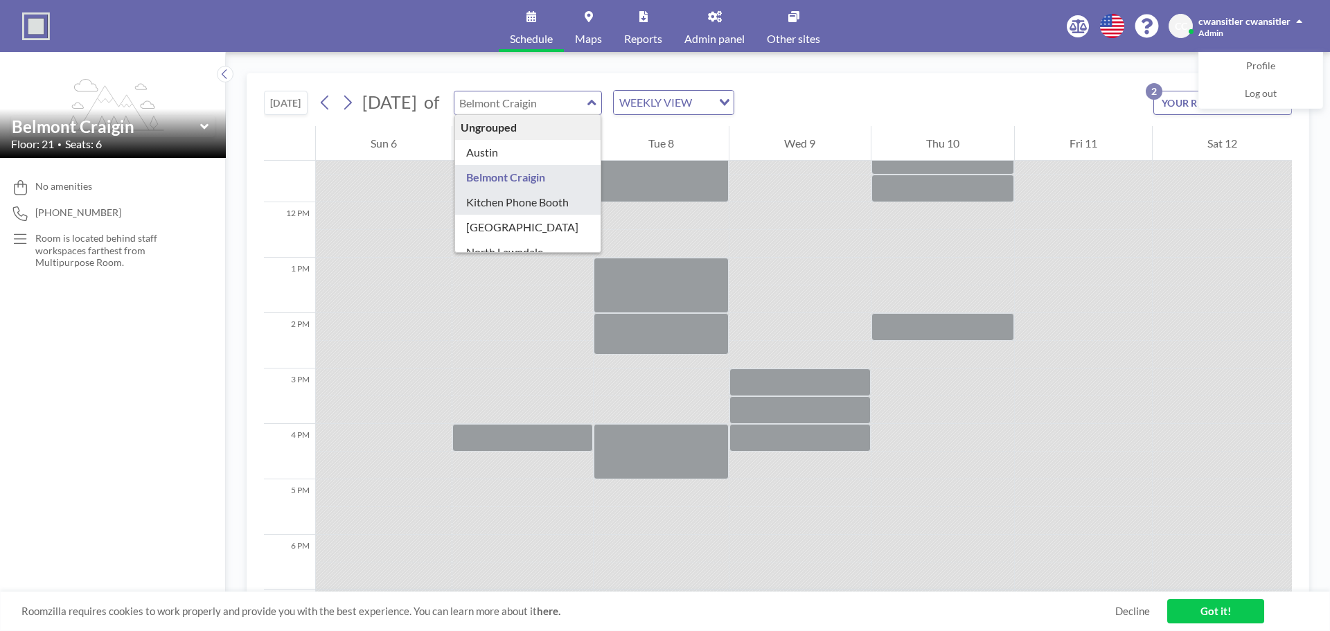
type input "Kitchen Phone Booth"
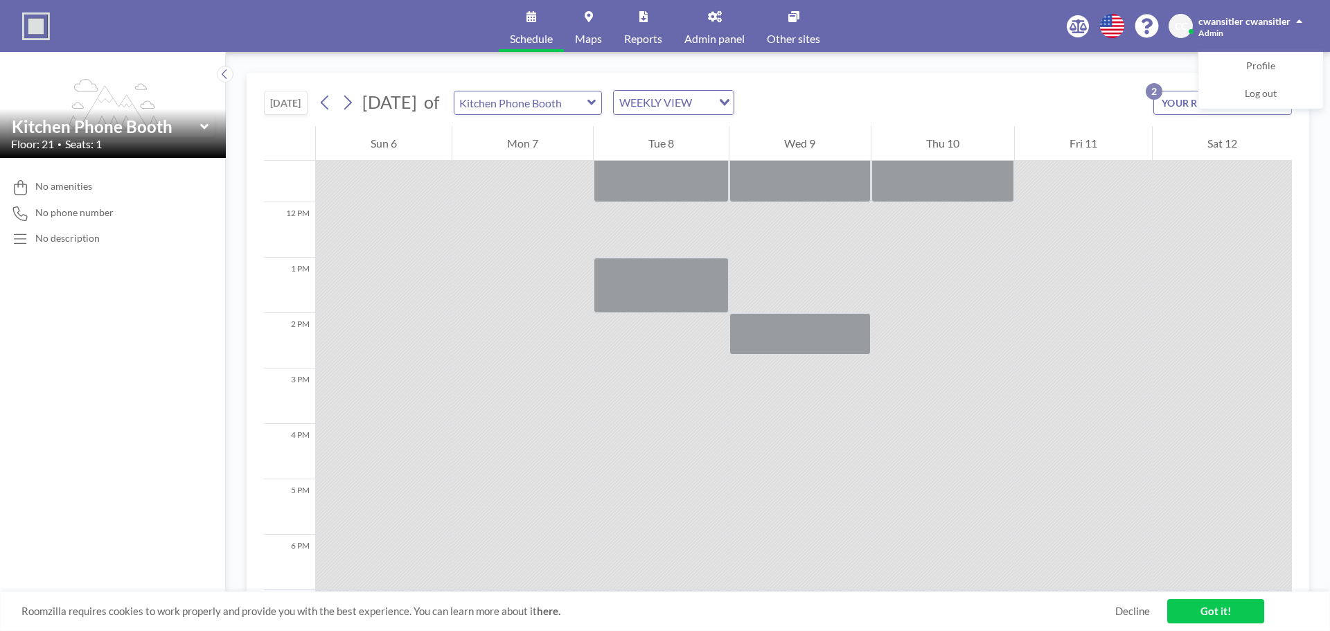
click at [596, 100] on icon at bounding box center [591, 103] width 9 height 14
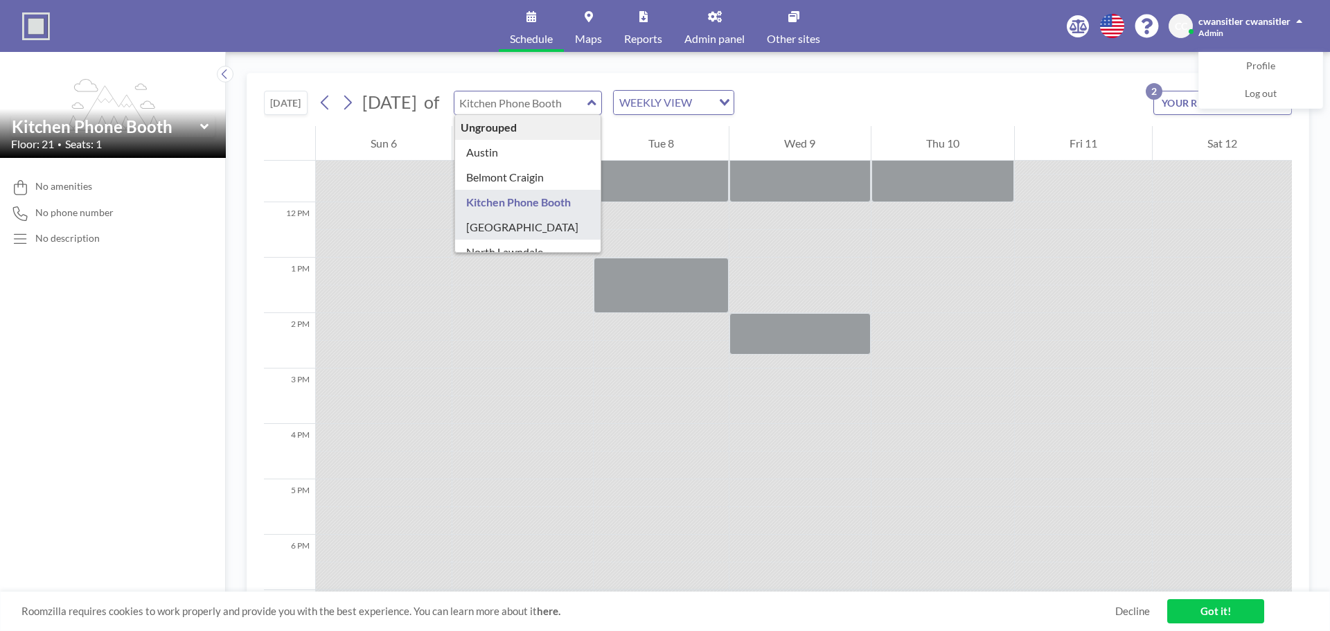
type input "[GEOGRAPHIC_DATA]"
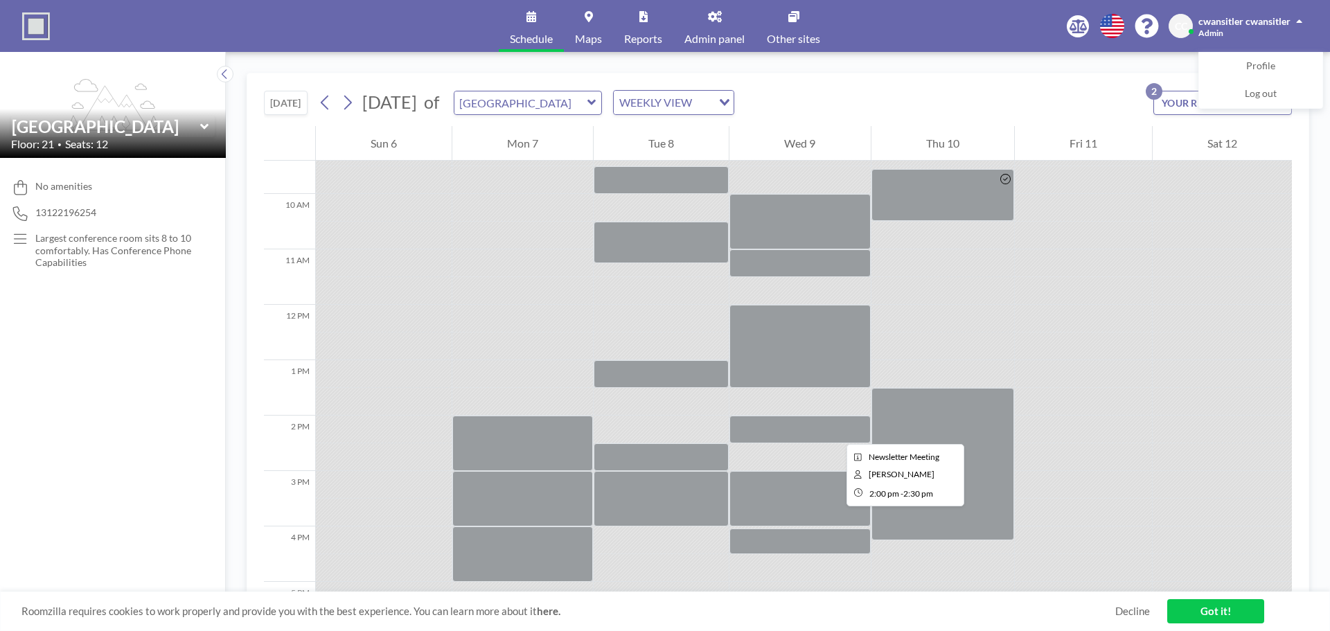
scroll to position [554, 0]
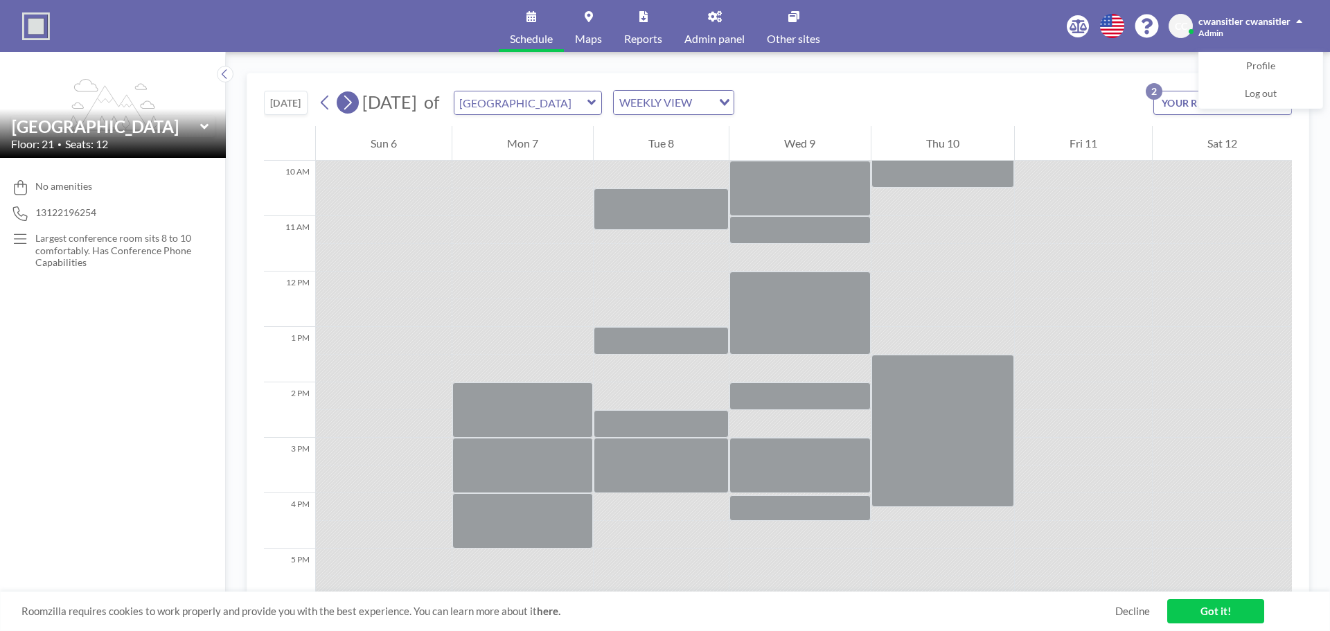
click at [354, 98] on icon at bounding box center [347, 102] width 13 height 21
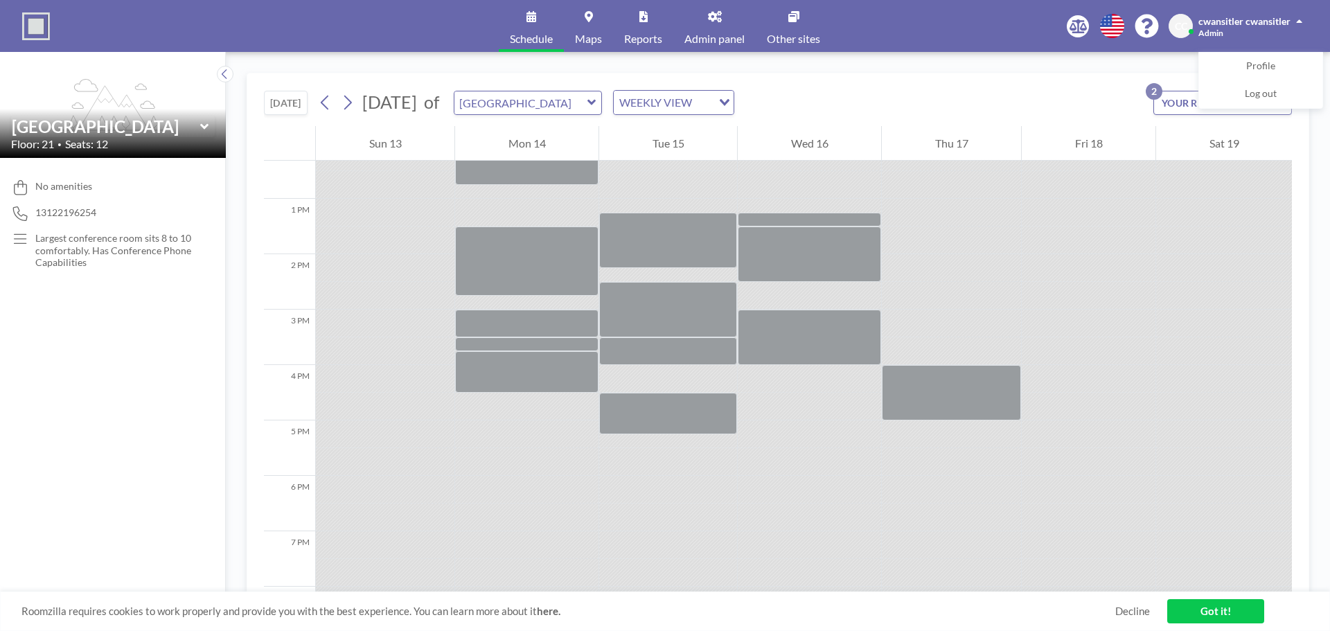
scroll to position [762, 0]
